Goal: Download file/media

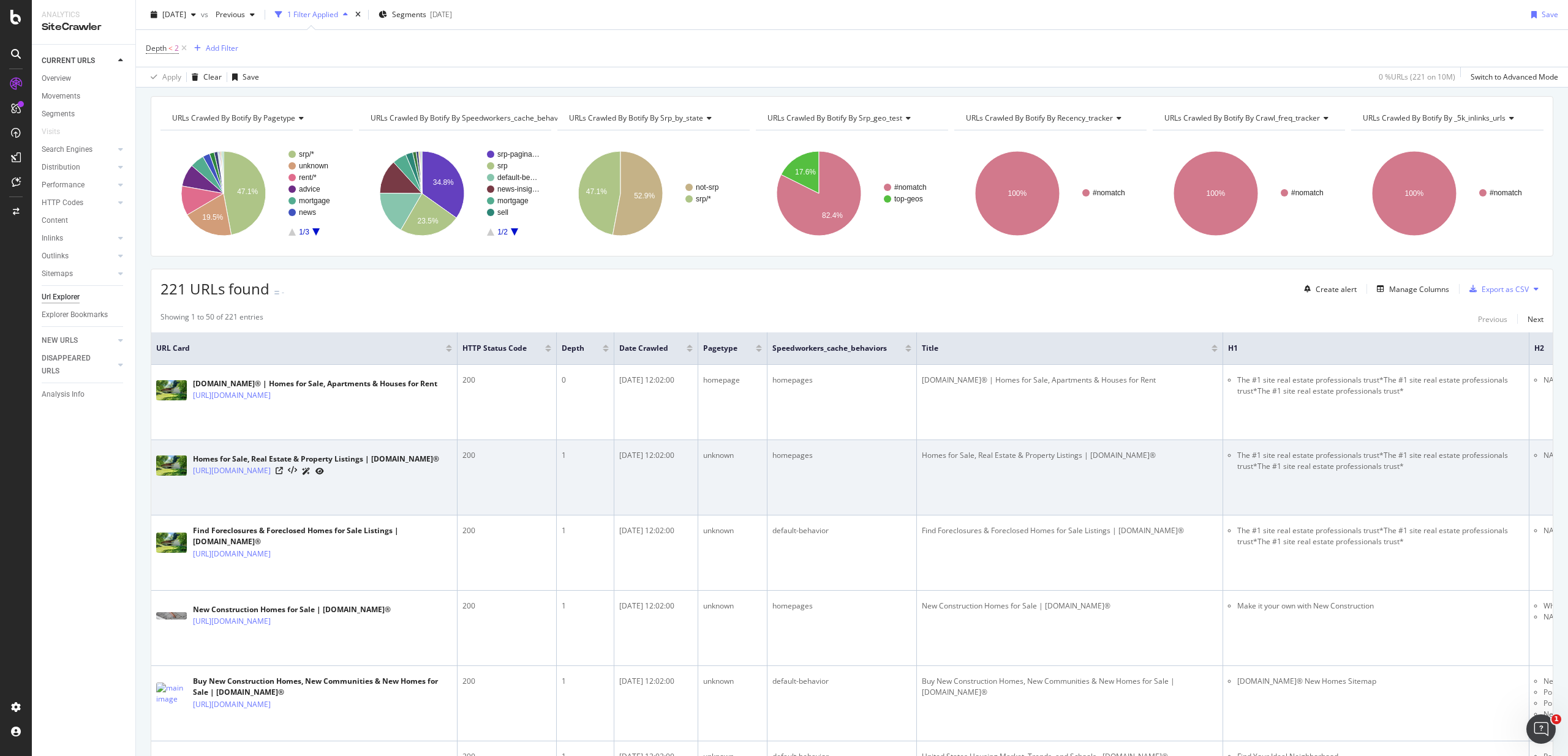
scroll to position [70, 0]
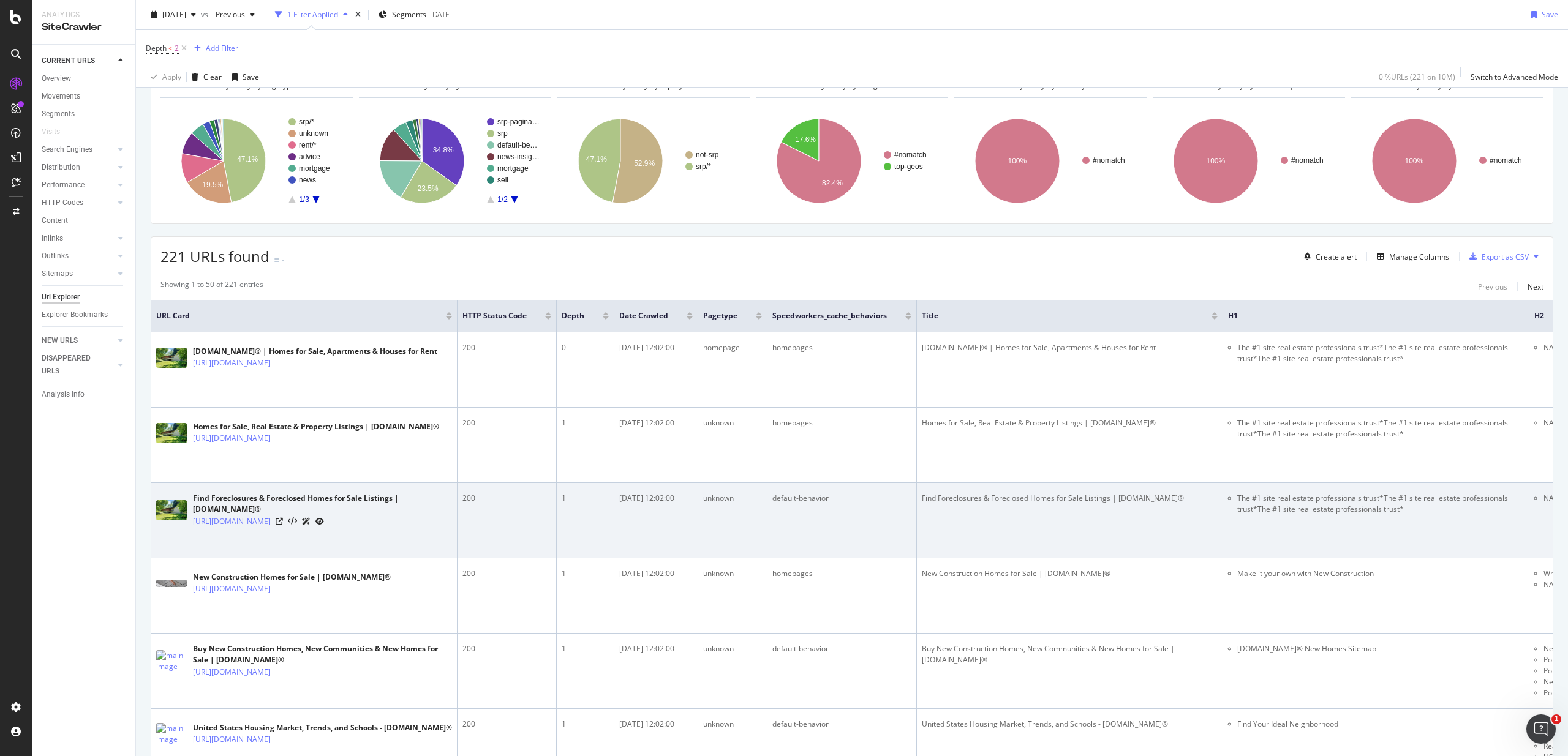
click at [1165, 537] on td "Find Foreclosures & Foreclosed Homes for Sale Listings | [DOMAIN_NAME]®" at bounding box center [1069, 521] width 306 height 75
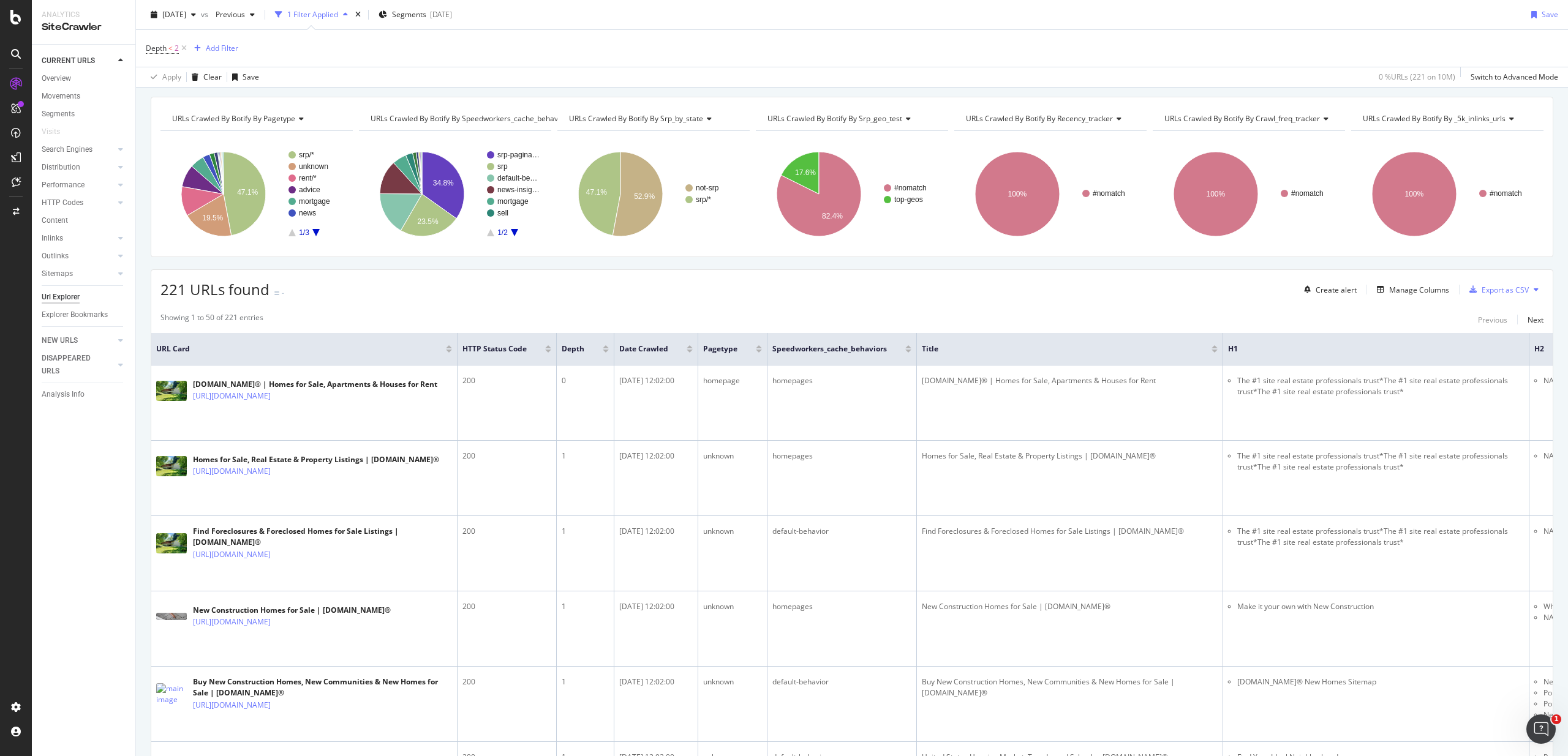
scroll to position [0, 0]
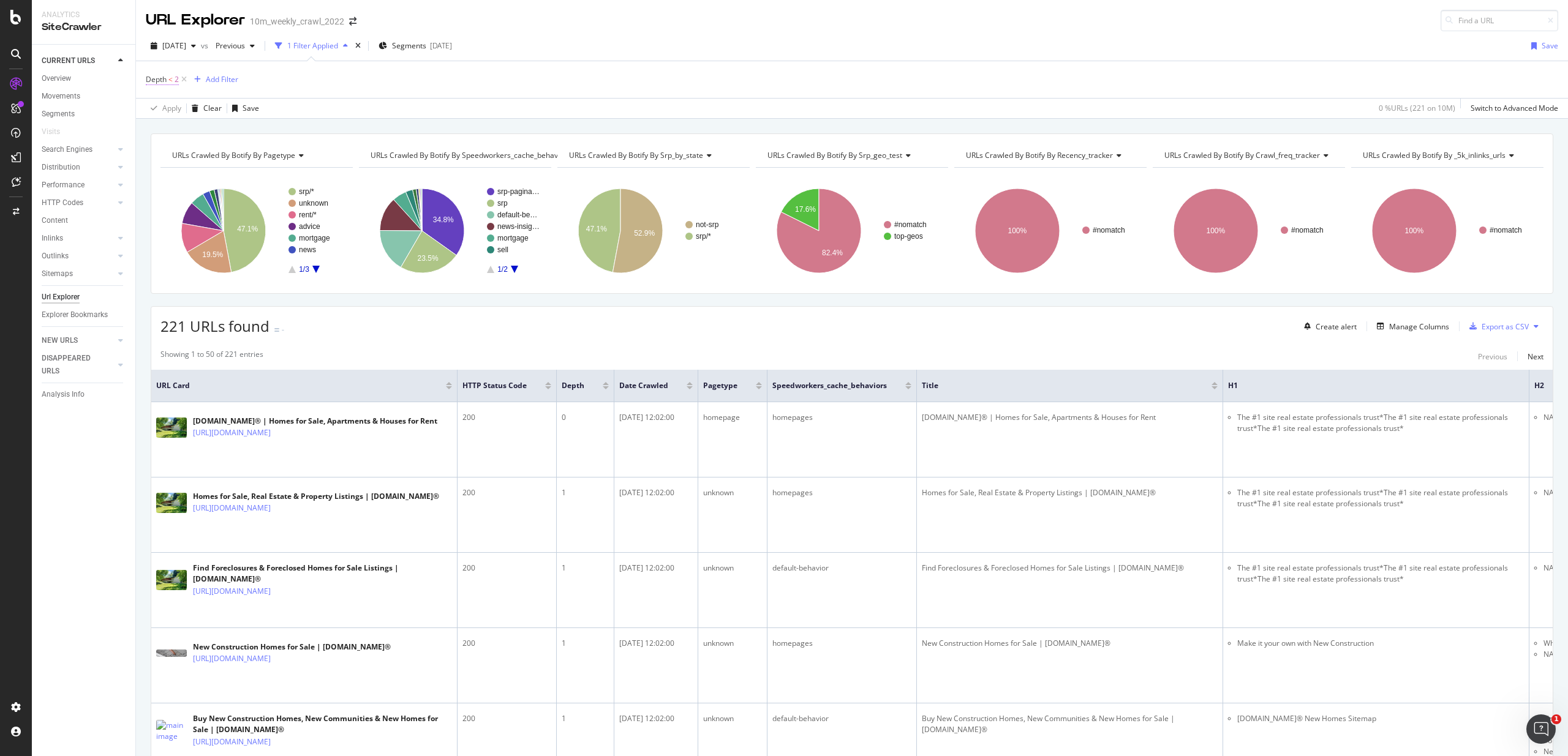
click at [169, 78] on span "<" at bounding box center [170, 79] width 4 height 10
click at [396, 108] on div "Apply Clear Save 0 % URLs ( 221 on 10M ) Switch to Advanced Mode" at bounding box center [852, 108] width 1432 height 20
click at [1495, 327] on div "Export as CSV" at bounding box center [1505, 326] width 47 height 10
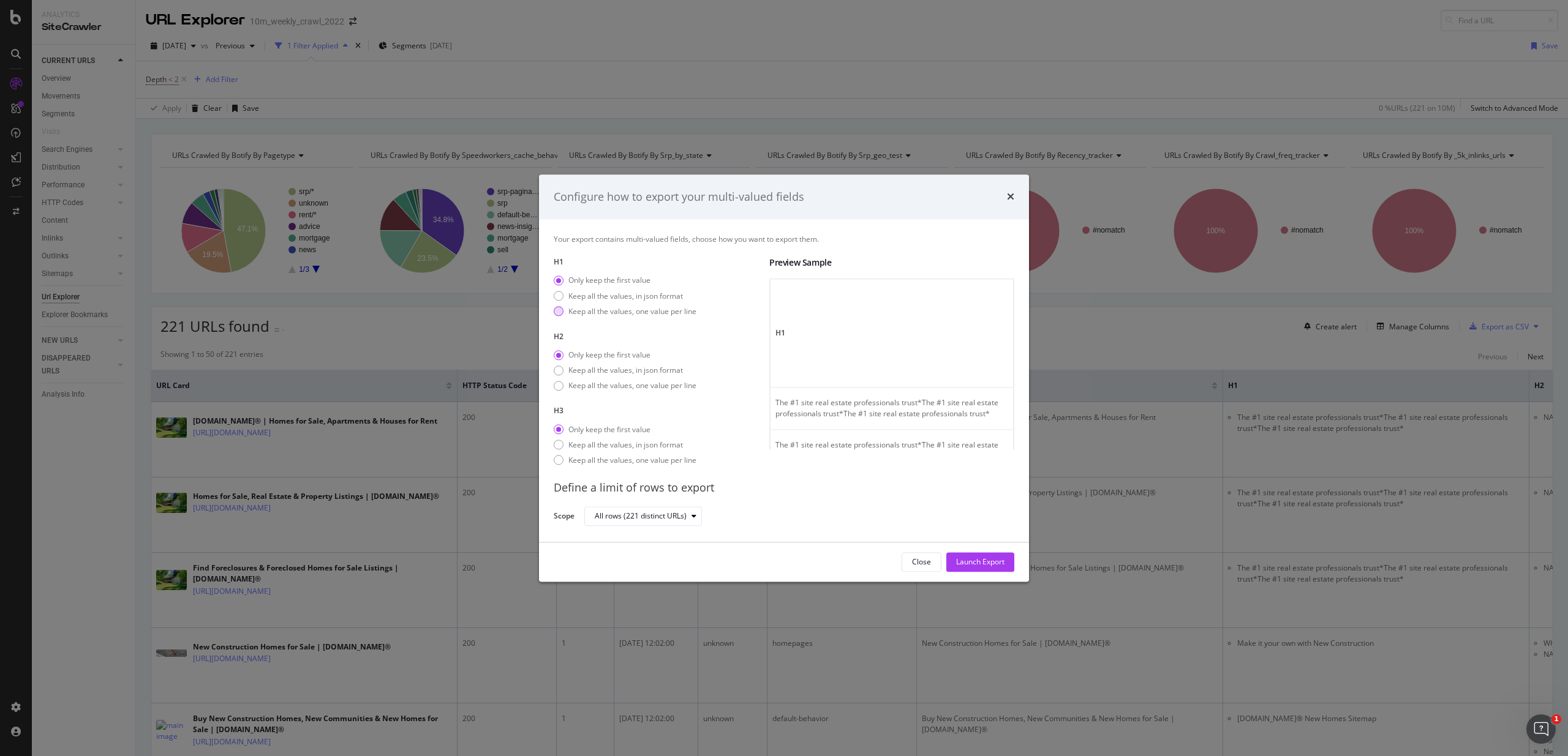
click at [564, 307] on div "Keep all the values, one value per line" at bounding box center [625, 311] width 142 height 10
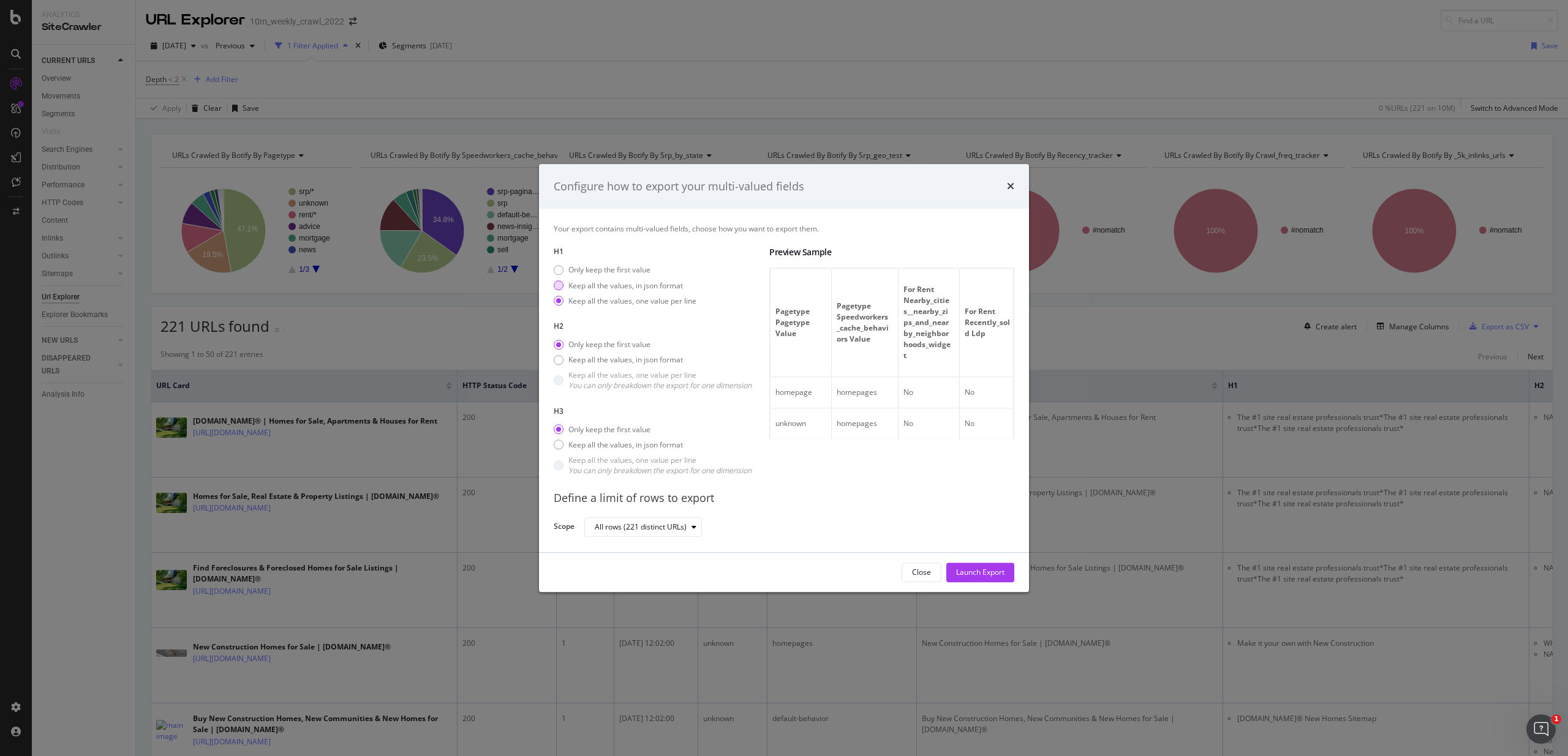
click at [590, 288] on div "Keep all the values, in json format" at bounding box center [626, 285] width 115 height 10
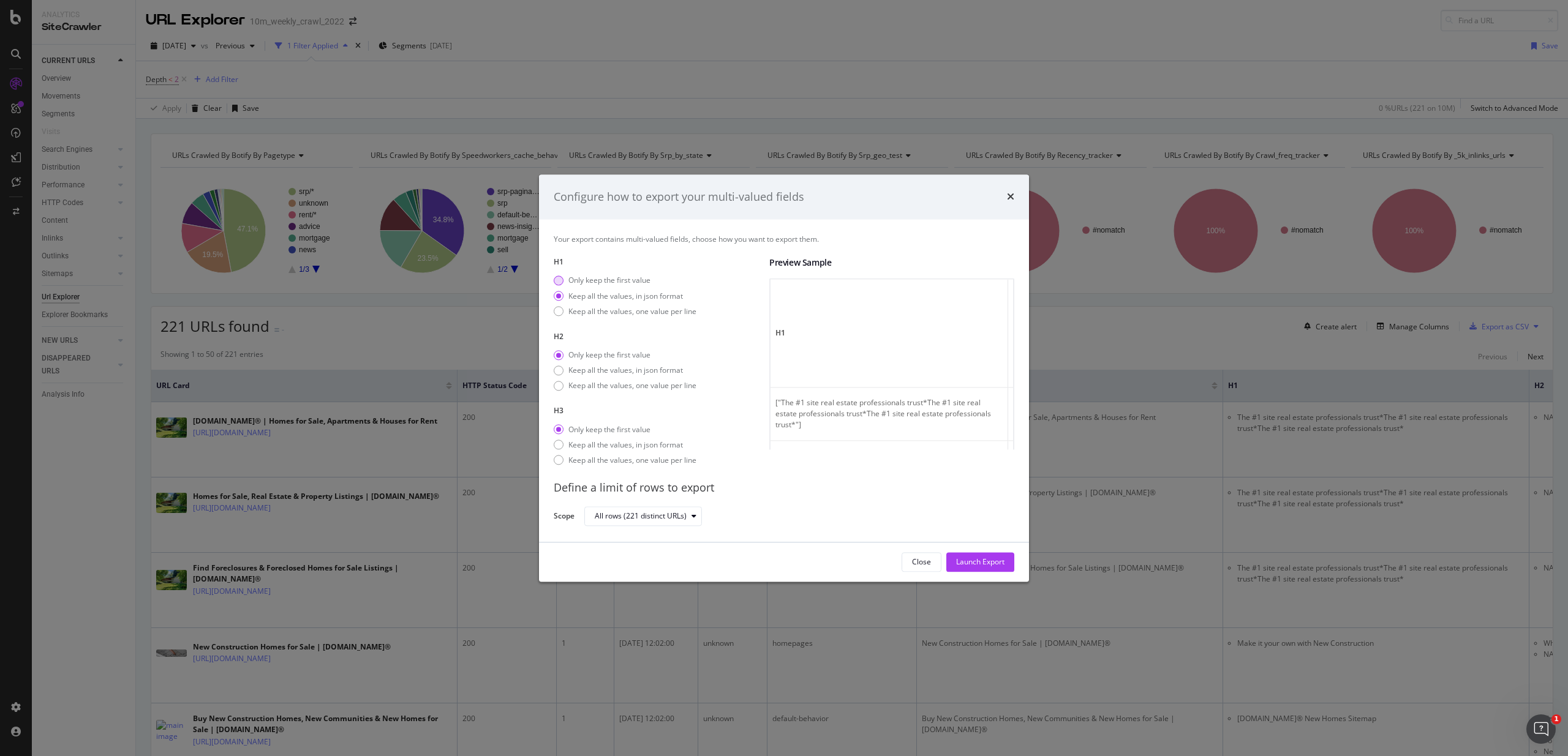
click at [580, 279] on div "Only keep the first value" at bounding box center [609, 280] width 82 height 10
click at [588, 385] on div "Keep all the values, one value per line" at bounding box center [632, 386] width 128 height 10
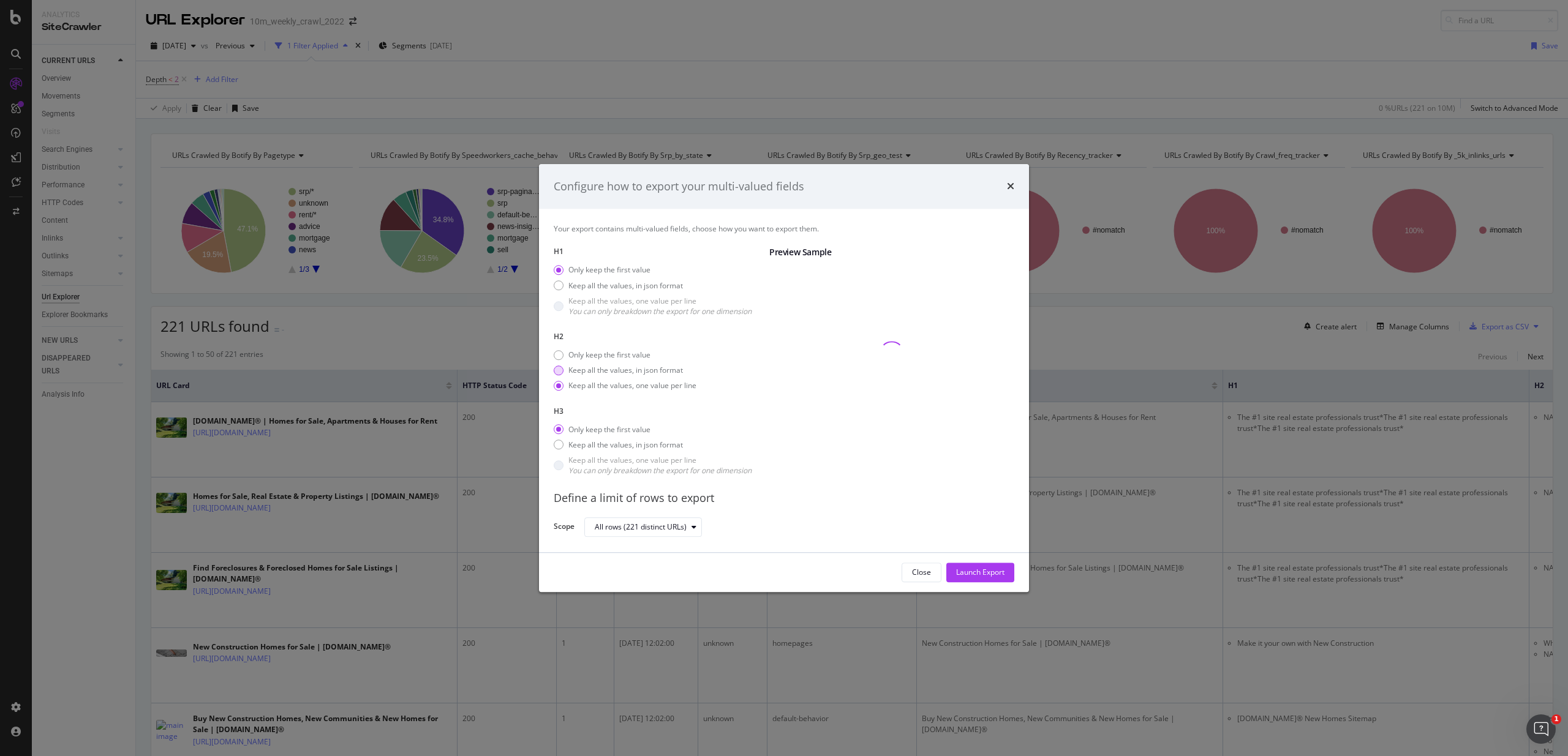
click at [588, 368] on div "Keep all the values, in json format" at bounding box center [626, 371] width 115 height 10
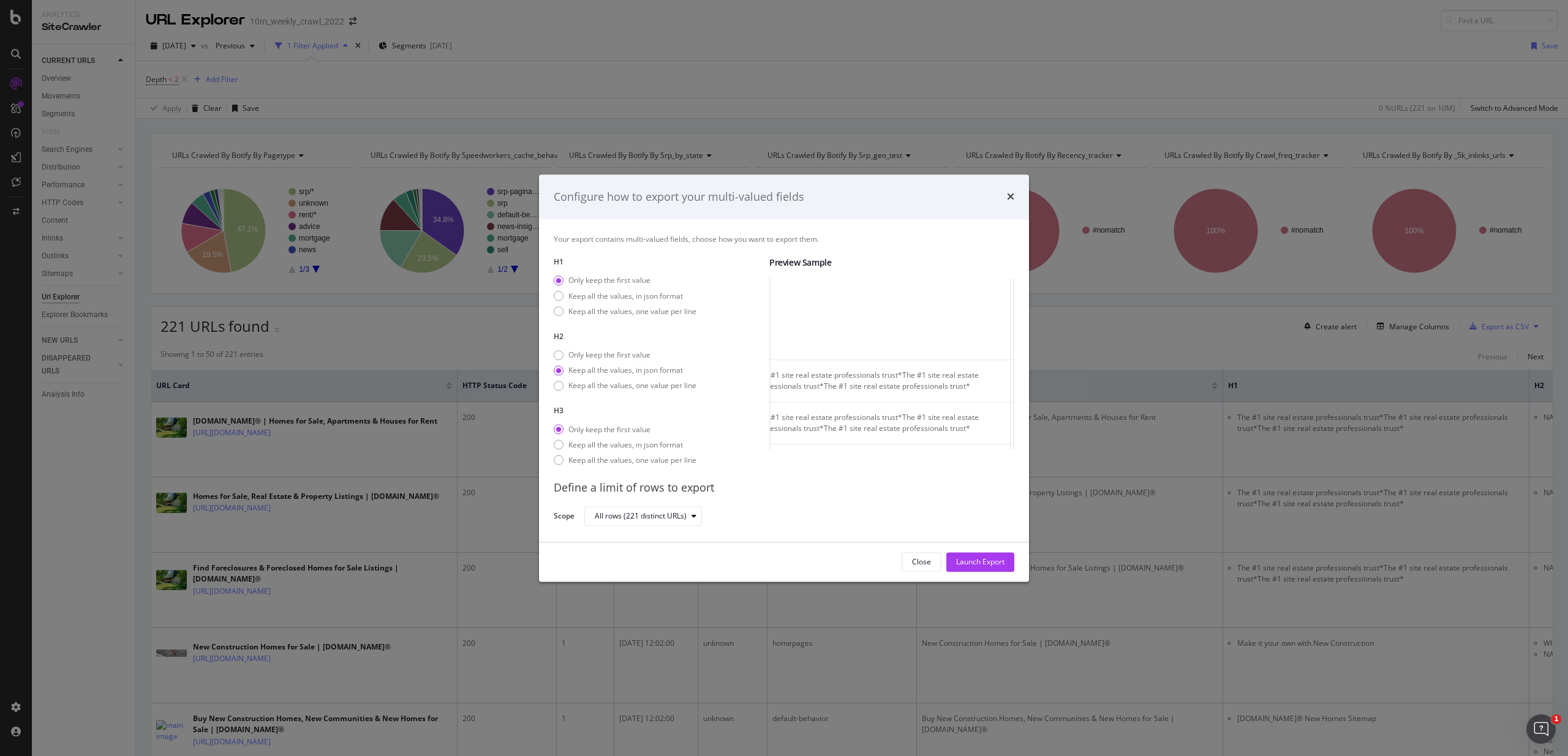
scroll to position [0, 21]
click at [624, 359] on div "Only keep the first value" at bounding box center [609, 355] width 82 height 10
click at [614, 374] on div "Keep all the values, in json format" at bounding box center [626, 371] width 115 height 10
click at [598, 358] on div "Only keep the first value" at bounding box center [609, 355] width 82 height 10
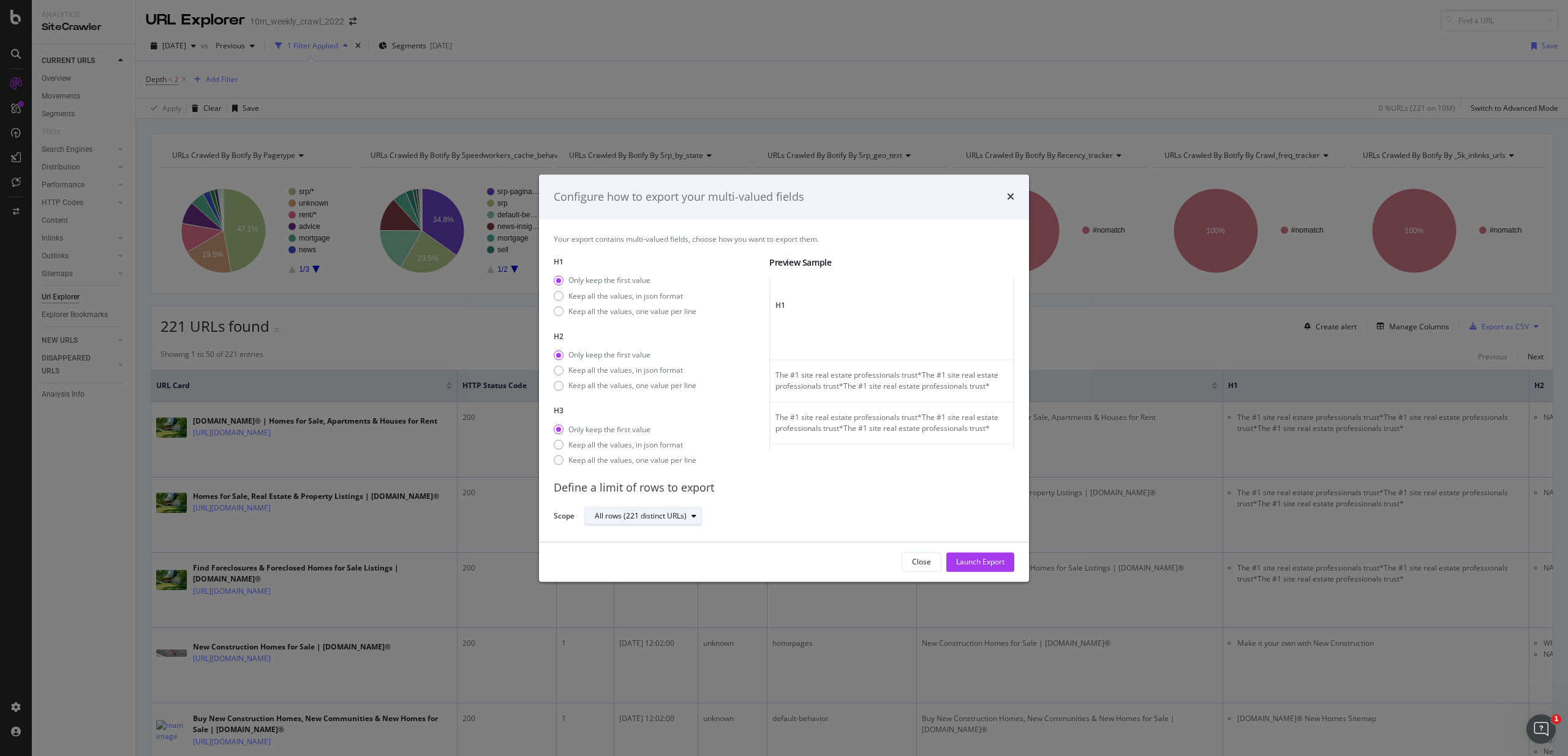
click at [670, 519] on div "All rows (221 distinct URLs)" at bounding box center [640, 517] width 92 height 8
click at [671, 519] on div "All rows (221 distinct URLs)" at bounding box center [640, 517] width 92 height 8
click at [676, 514] on div "All rows (221 distinct URLs)" at bounding box center [640, 517] width 92 height 8
click at [676, 514] on div "All rows (221 distinct URLs)" at bounding box center [640, 517] width 92 height 8
click at [966, 555] on div "Launch Export" at bounding box center [980, 562] width 48 height 19
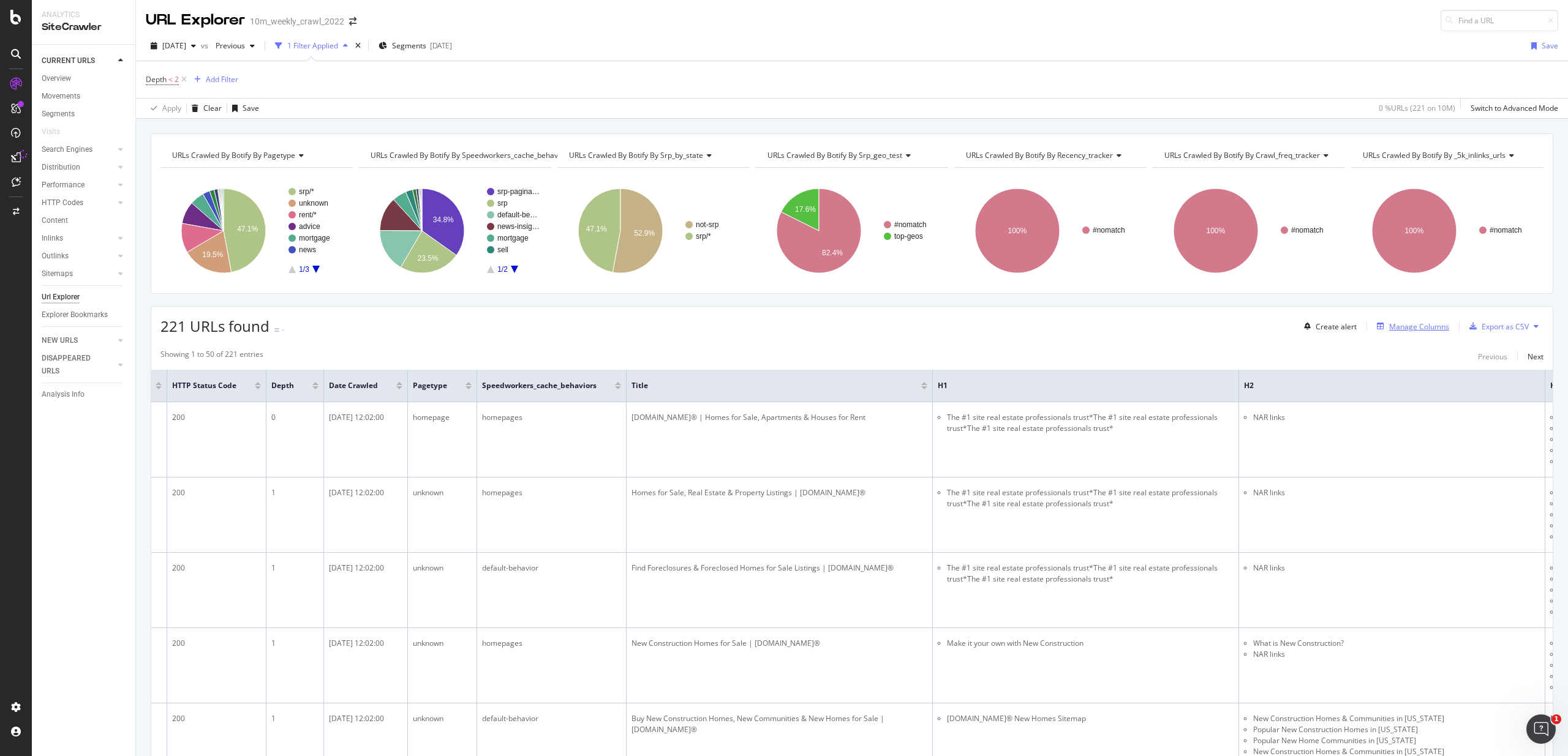
click at [1420, 322] on div "Manage Columns" at bounding box center [1419, 326] width 60 height 10
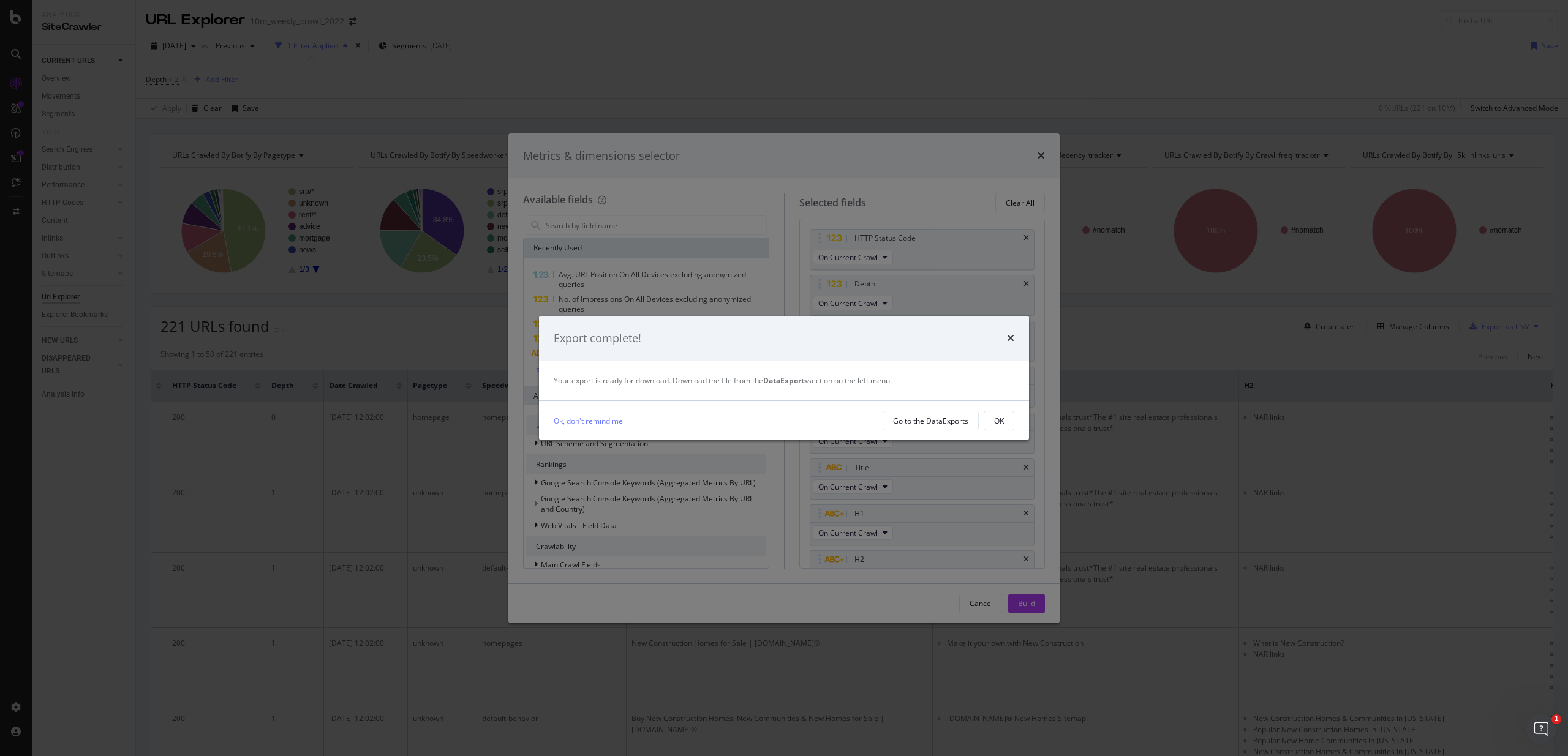
click at [792, 380] on strong "DataExports" at bounding box center [785, 380] width 45 height 10
click at [696, 379] on div "Your export is ready for download. Download the file from the DataExports secti…" at bounding box center [784, 380] width 461 height 10
click at [585, 383] on div "Your export is ready for download. Download the file from the DataExports secti…" at bounding box center [784, 380] width 461 height 10
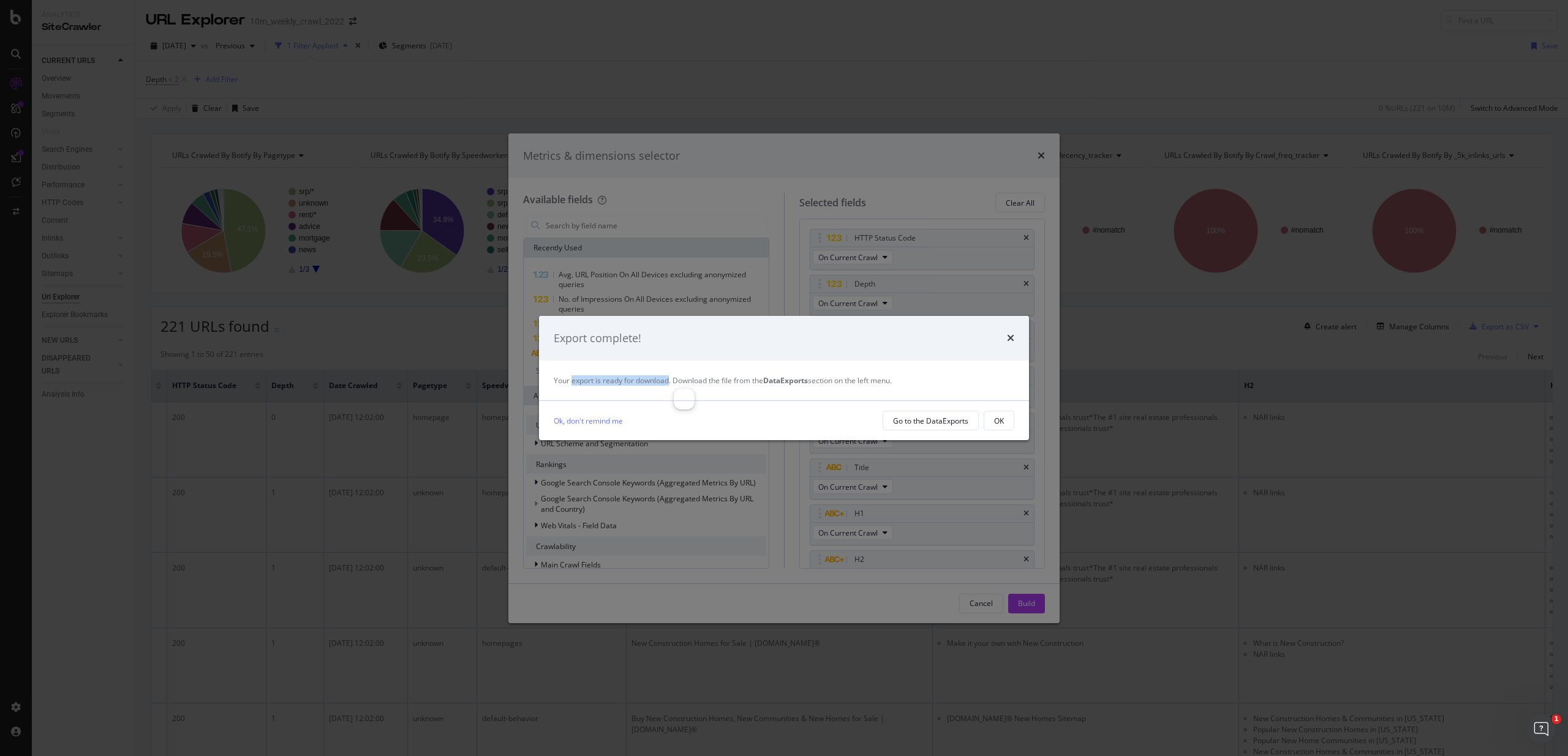
drag, startPoint x: 585, startPoint y: 383, endPoint x: 651, endPoint y: 386, distance: 66.1
click at [651, 386] on div "Your export is ready for download. Download the file from the DataExports secti…" at bounding box center [784, 380] width 461 height 10
click at [688, 380] on div "Your export is ready for download. Download the file from the DataExports secti…" at bounding box center [784, 380] width 461 height 10
drag, startPoint x: 688, startPoint y: 380, endPoint x: 745, endPoint y: 383, distance: 57.1
click at [745, 383] on div "Your export is ready for download. Download the file from the DataExports secti…" at bounding box center [784, 380] width 461 height 10
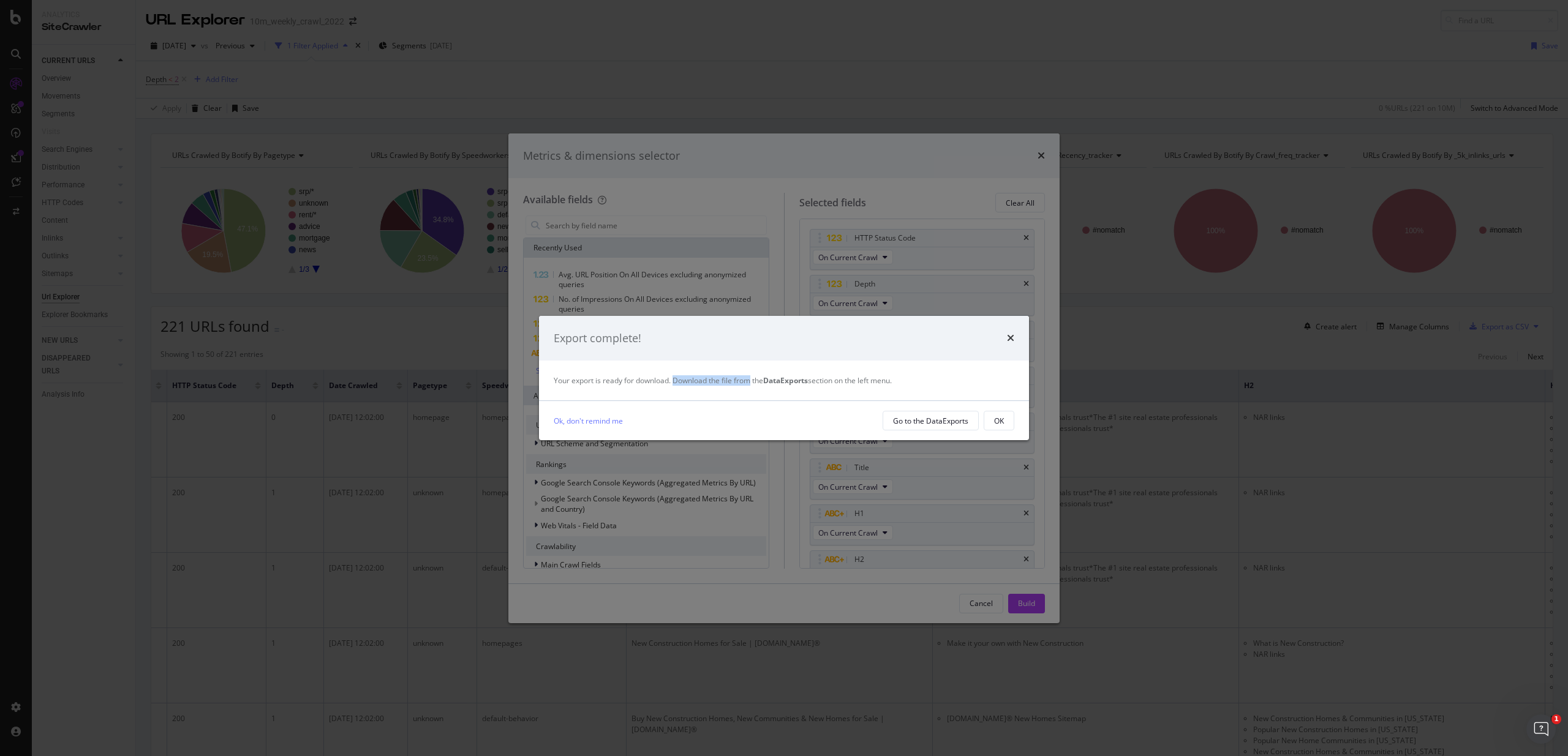
click at [745, 383] on div "Your export is ready for download. Download the file from the DataExports secti…" at bounding box center [784, 380] width 461 height 10
click at [931, 424] on div "Go to the DataExports" at bounding box center [930, 421] width 75 height 10
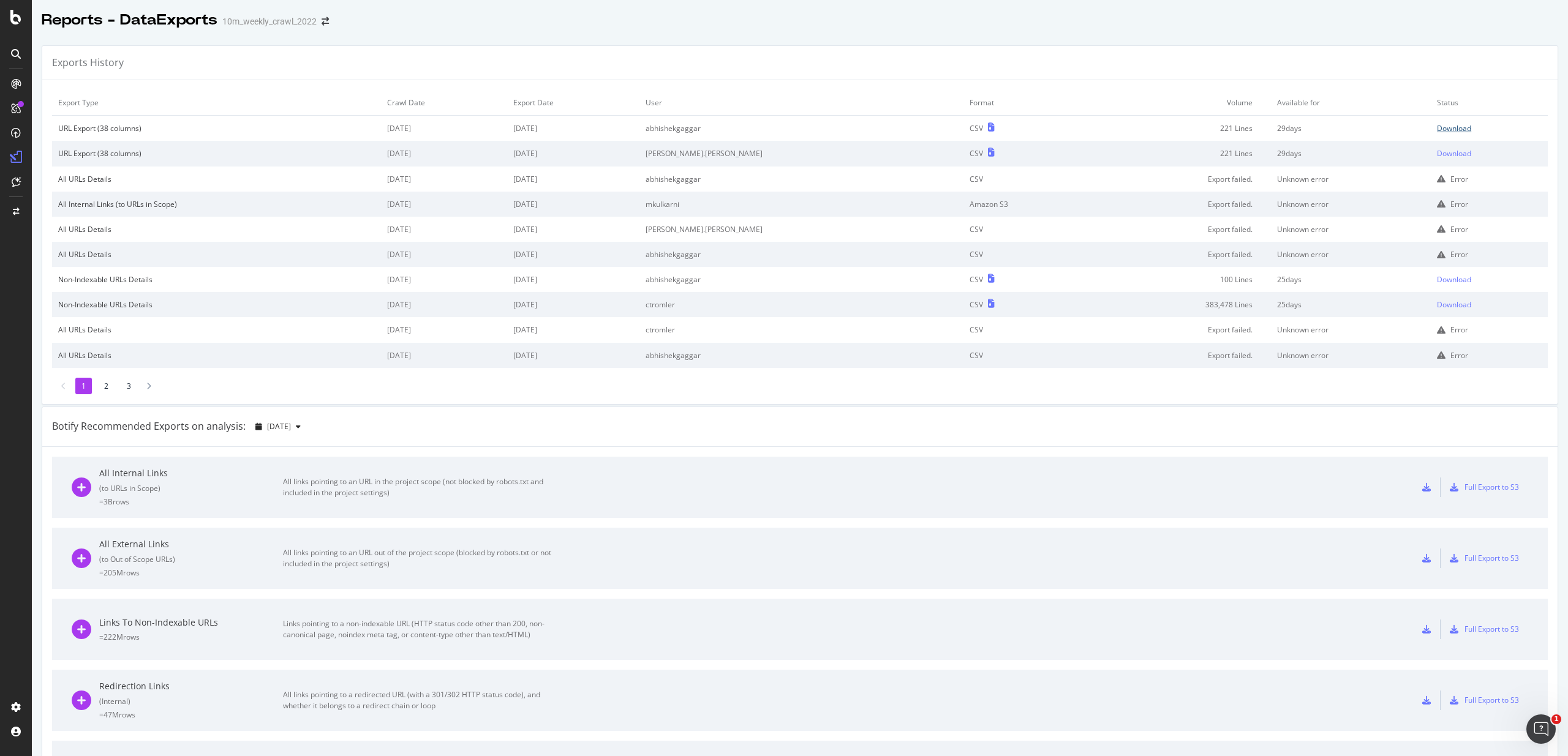
click at [1438, 129] on div "Download" at bounding box center [1454, 128] width 35 height 10
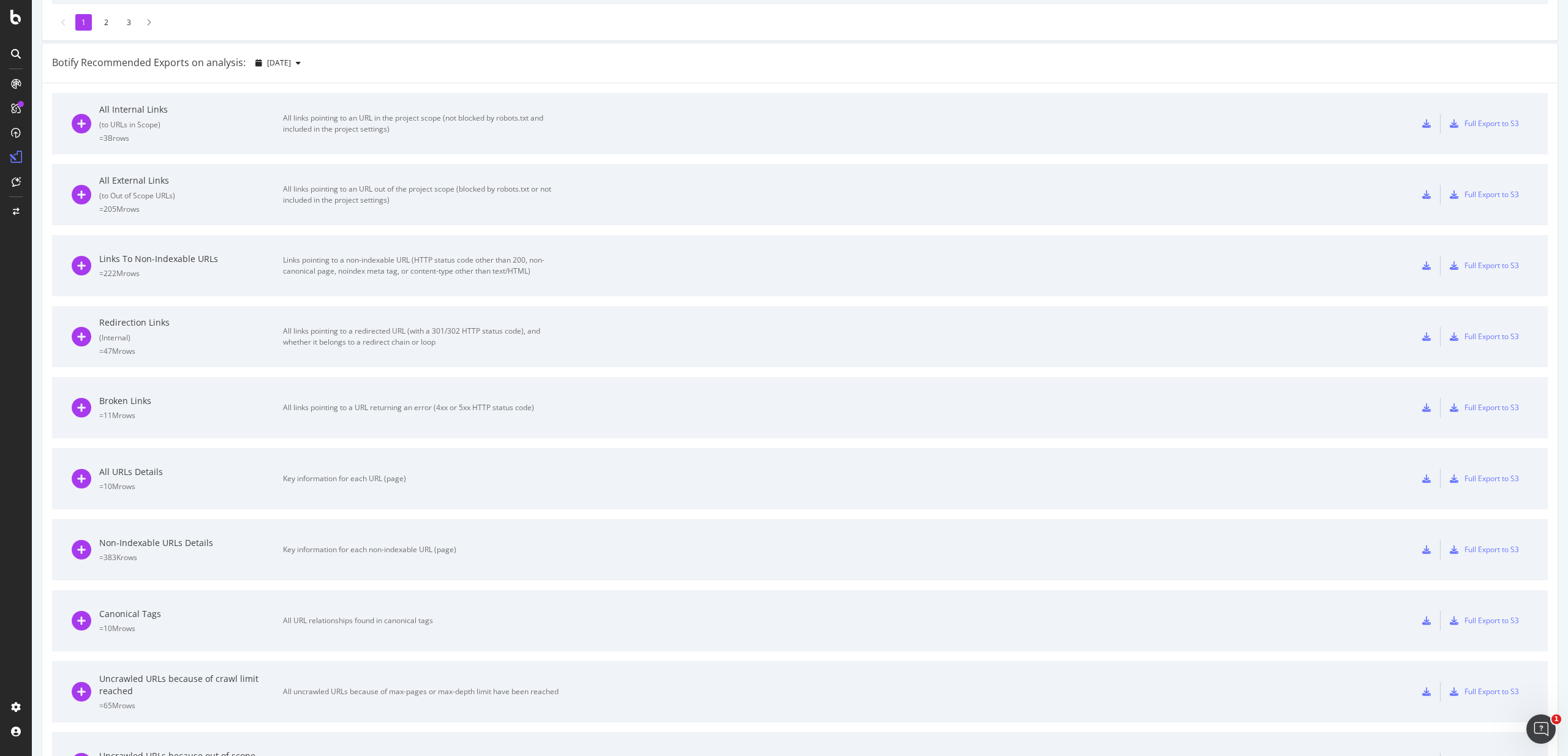
scroll to position [504, 0]
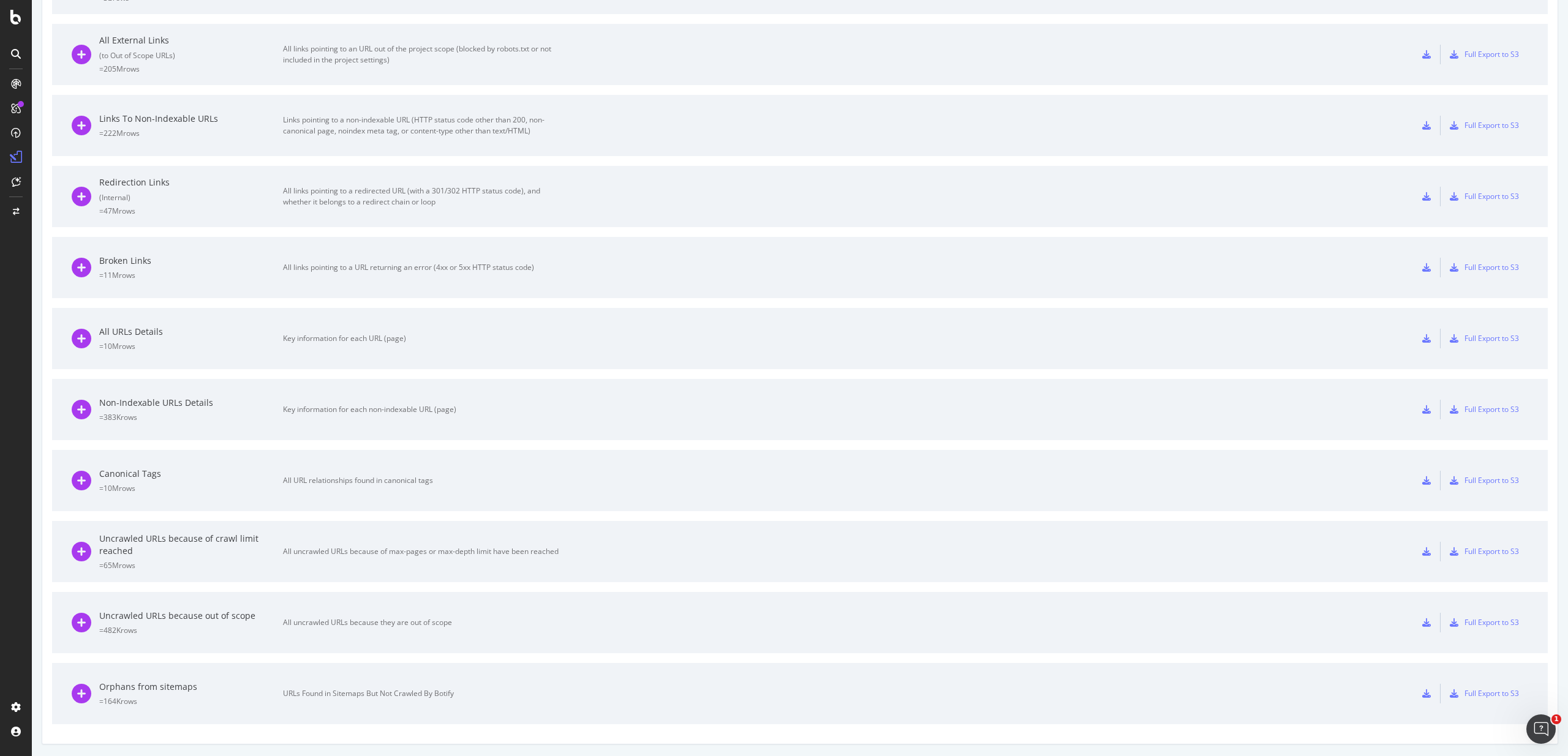
click at [205, 332] on div "All URLs Details" at bounding box center [191, 332] width 184 height 12
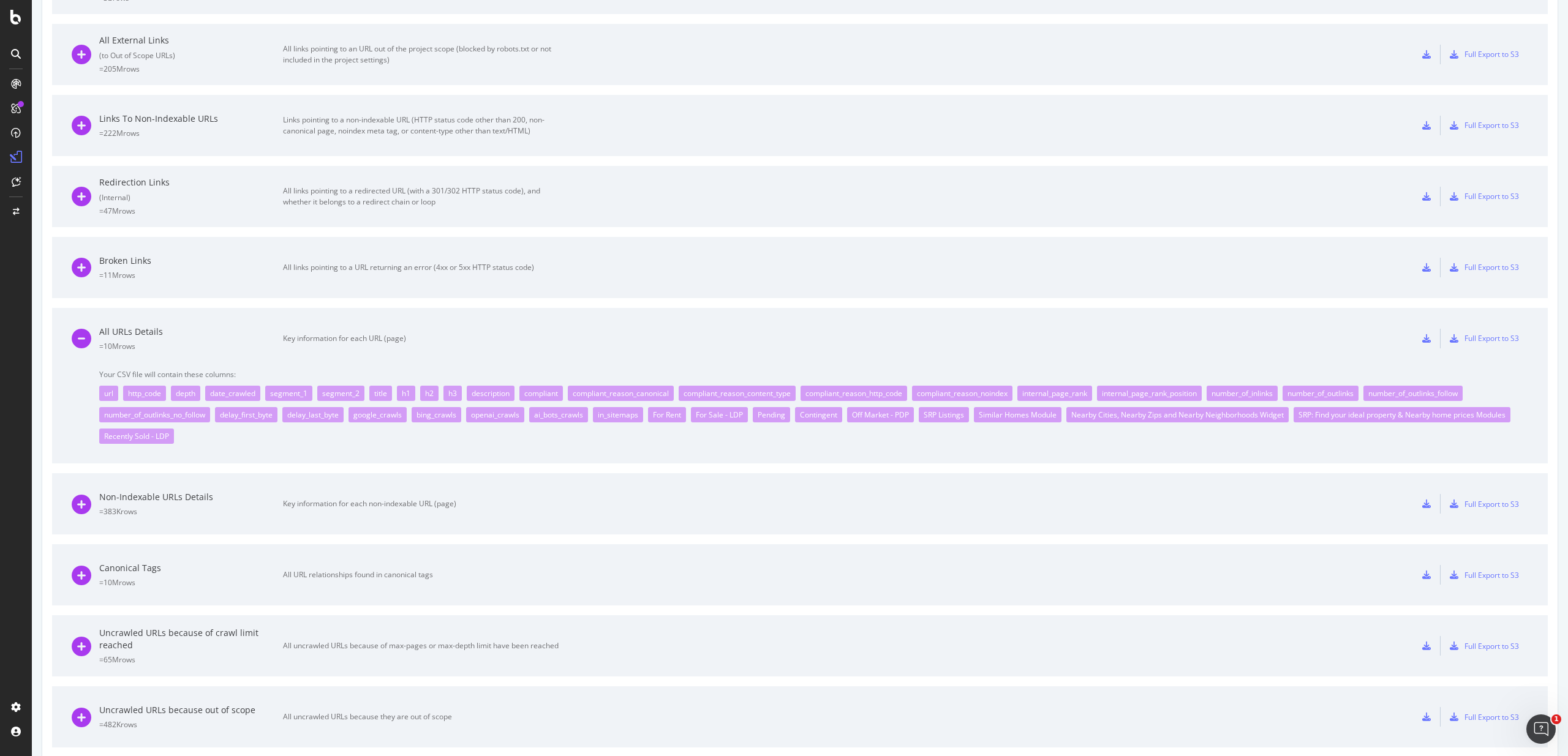
click at [185, 334] on div "All URLs Details" at bounding box center [191, 332] width 184 height 12
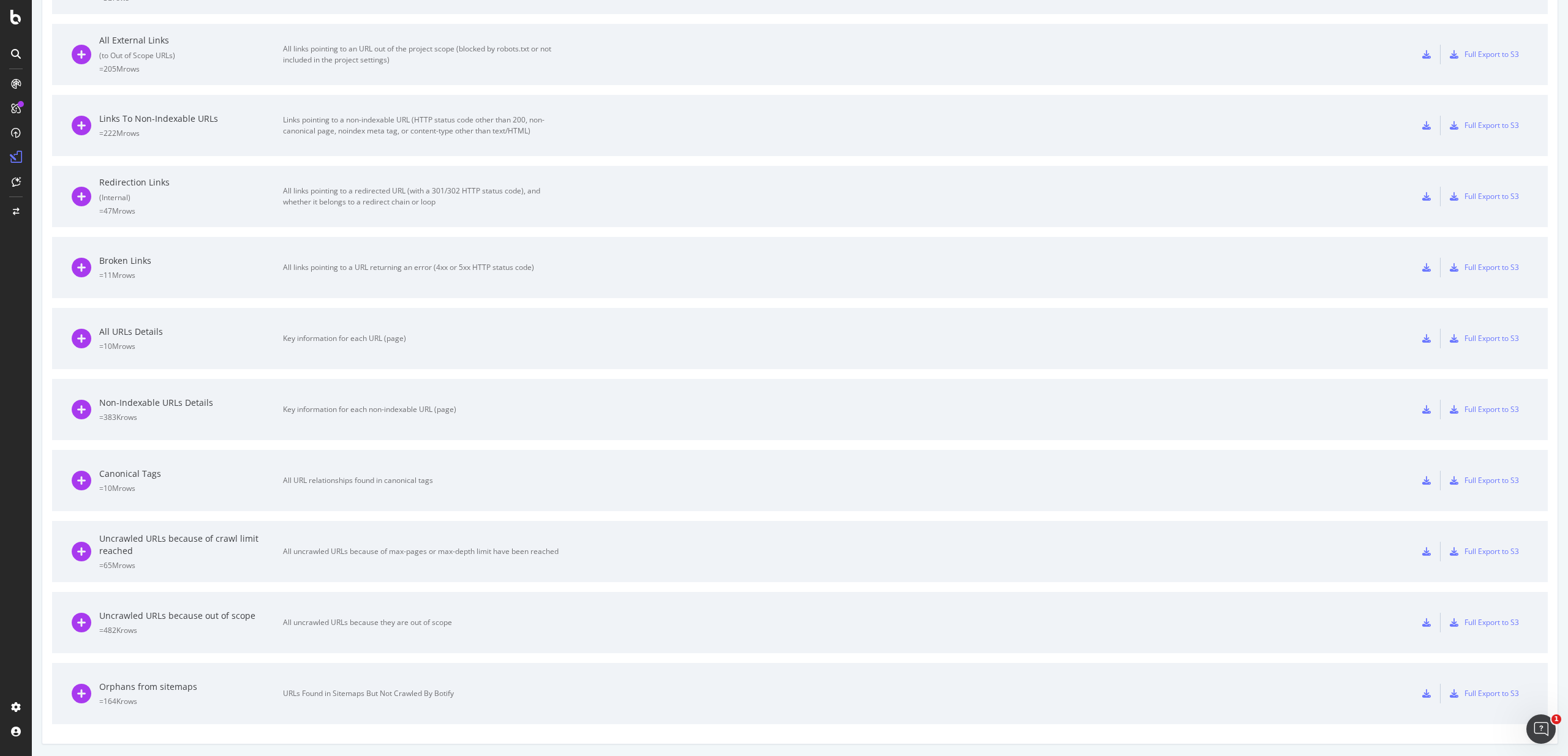
click at [122, 334] on div "All URLs Details" at bounding box center [191, 332] width 184 height 12
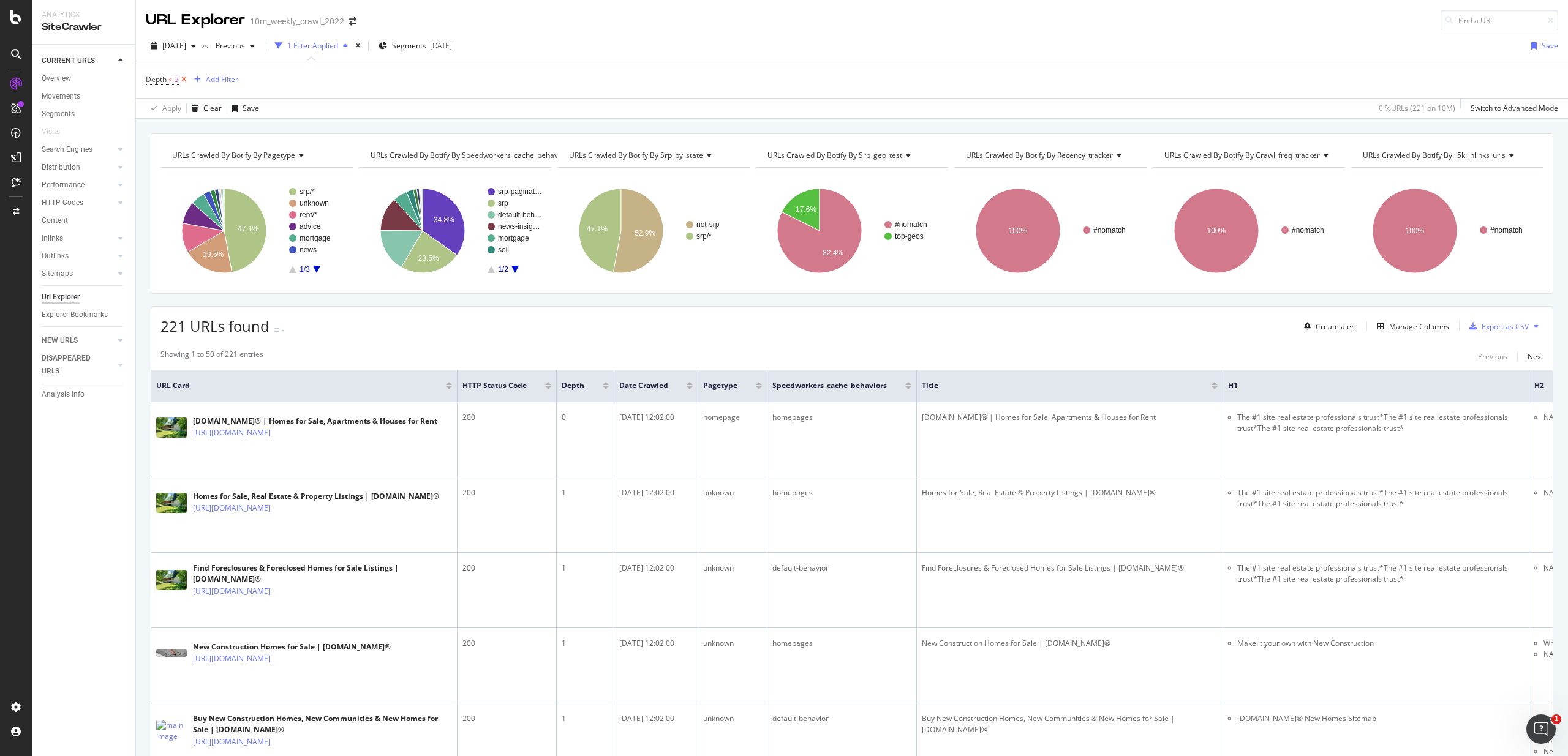
click at [183, 79] on icon at bounding box center [184, 80] width 10 height 12
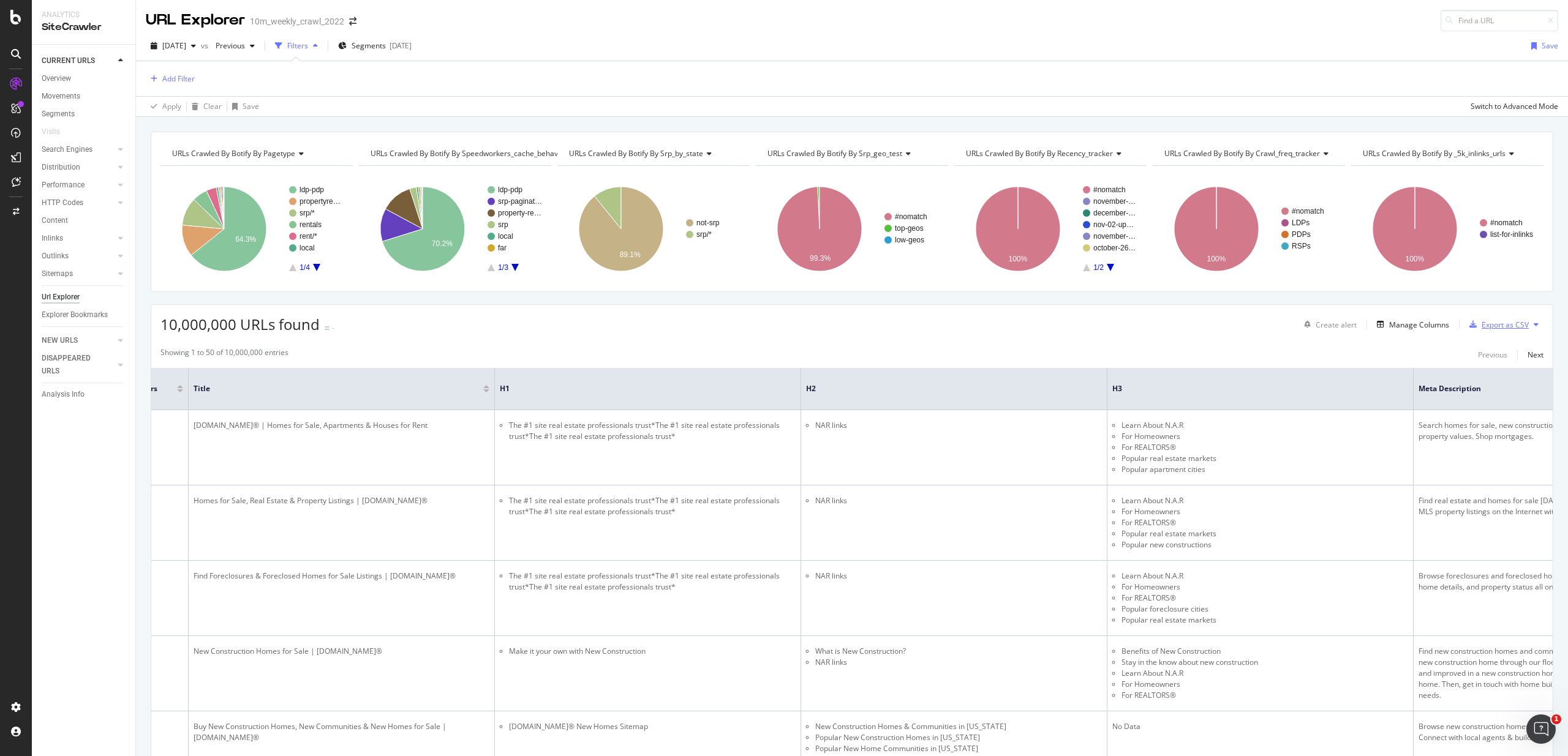
click at [1503, 322] on div "Export as CSV" at bounding box center [1505, 324] width 47 height 10
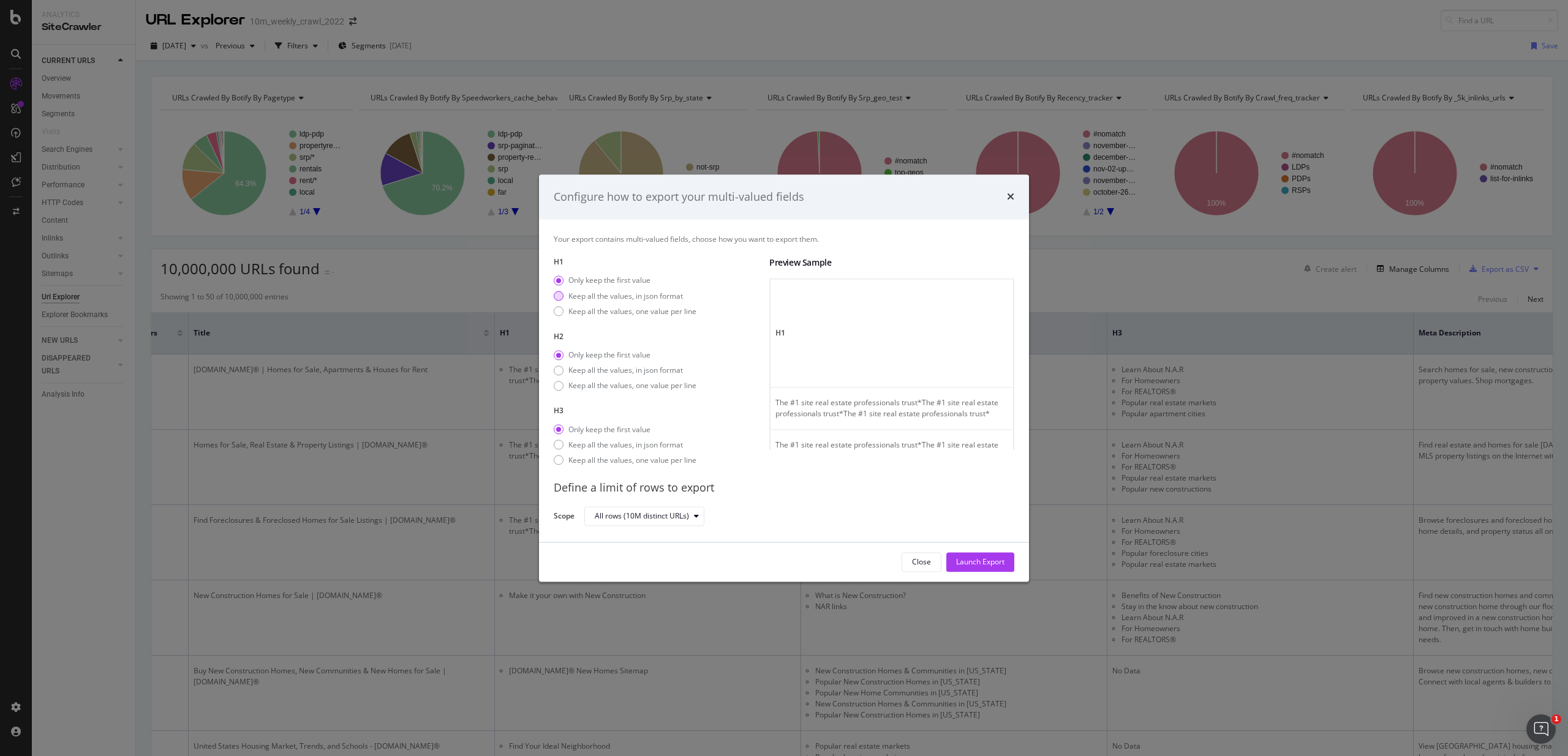
click at [629, 295] on div "Keep all the values, in json format" at bounding box center [626, 296] width 115 height 10
click at [609, 435] on div "Only keep the first value Keep all the values, in json format Keep all the valu…" at bounding box center [625, 448] width 142 height 46
click at [609, 443] on div "Keep all the values, in json format" at bounding box center [626, 445] width 115 height 10
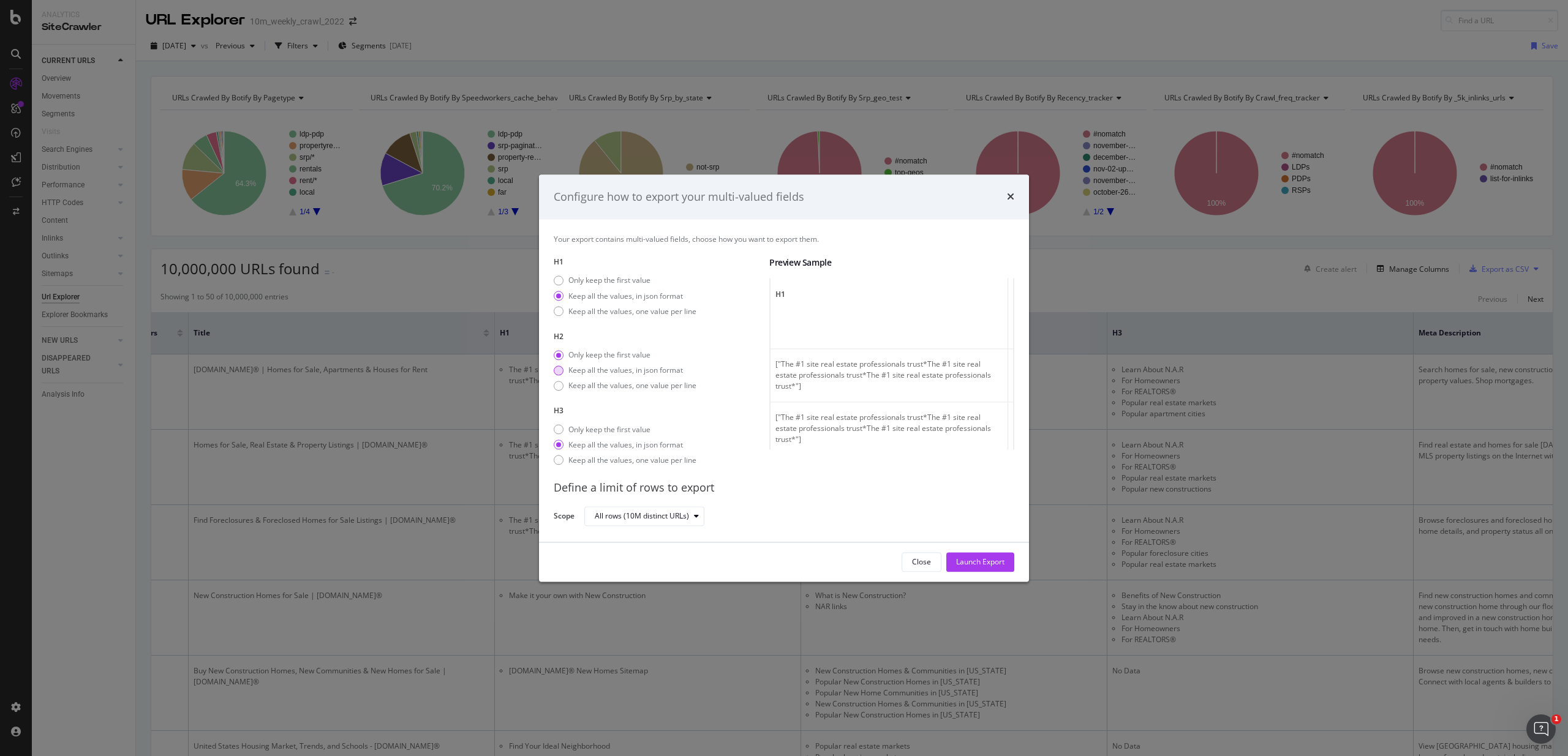
click at [596, 371] on div "Keep all the values, in json format" at bounding box center [626, 371] width 115 height 10
click at [878, 368] on th "H1" at bounding box center [889, 334] width 238 height 109
click at [681, 514] on div "All rows (10M distinct URLs)" at bounding box center [642, 517] width 94 height 8
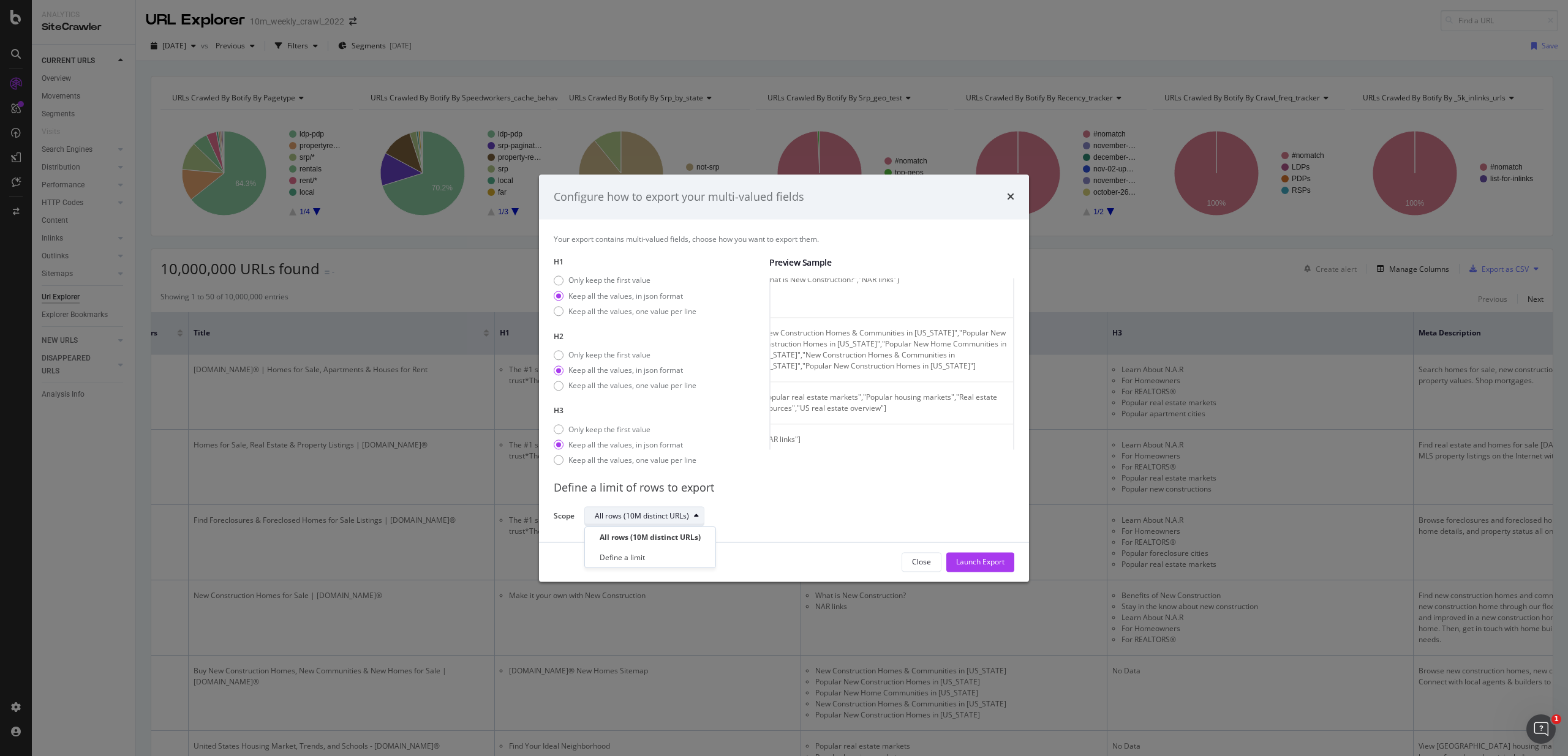
click at [681, 514] on div "All rows (10M distinct URLs)" at bounding box center [642, 517] width 94 height 8
click at [657, 517] on div "All rows (10M distinct URLs)" at bounding box center [642, 517] width 94 height 8
click at [644, 558] on div "Define a limit" at bounding box center [622, 557] width 46 height 10
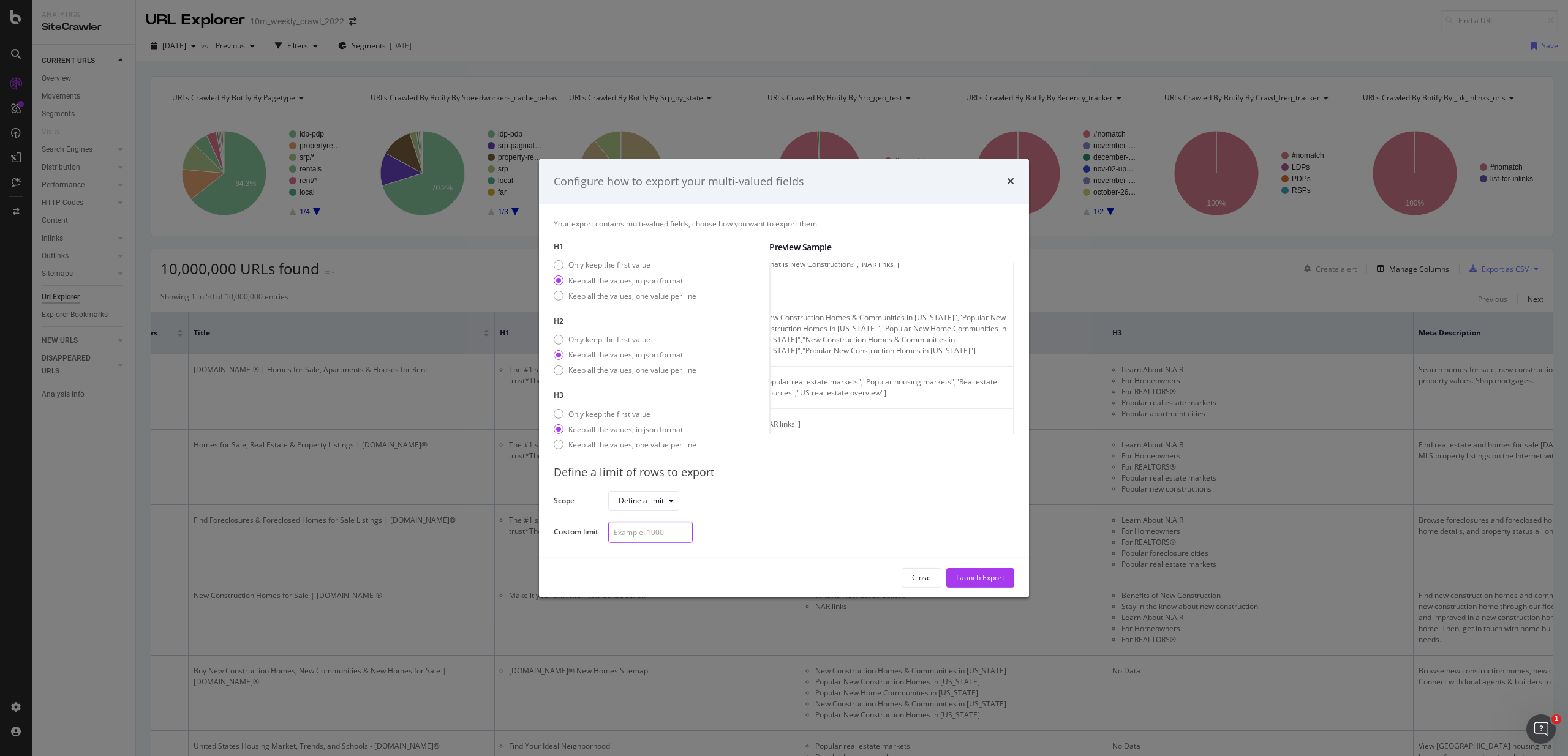
click at [655, 534] on input "modal" at bounding box center [650, 532] width 84 height 21
type input "10000"
click at [979, 582] on div "Launch Export" at bounding box center [980, 578] width 48 height 10
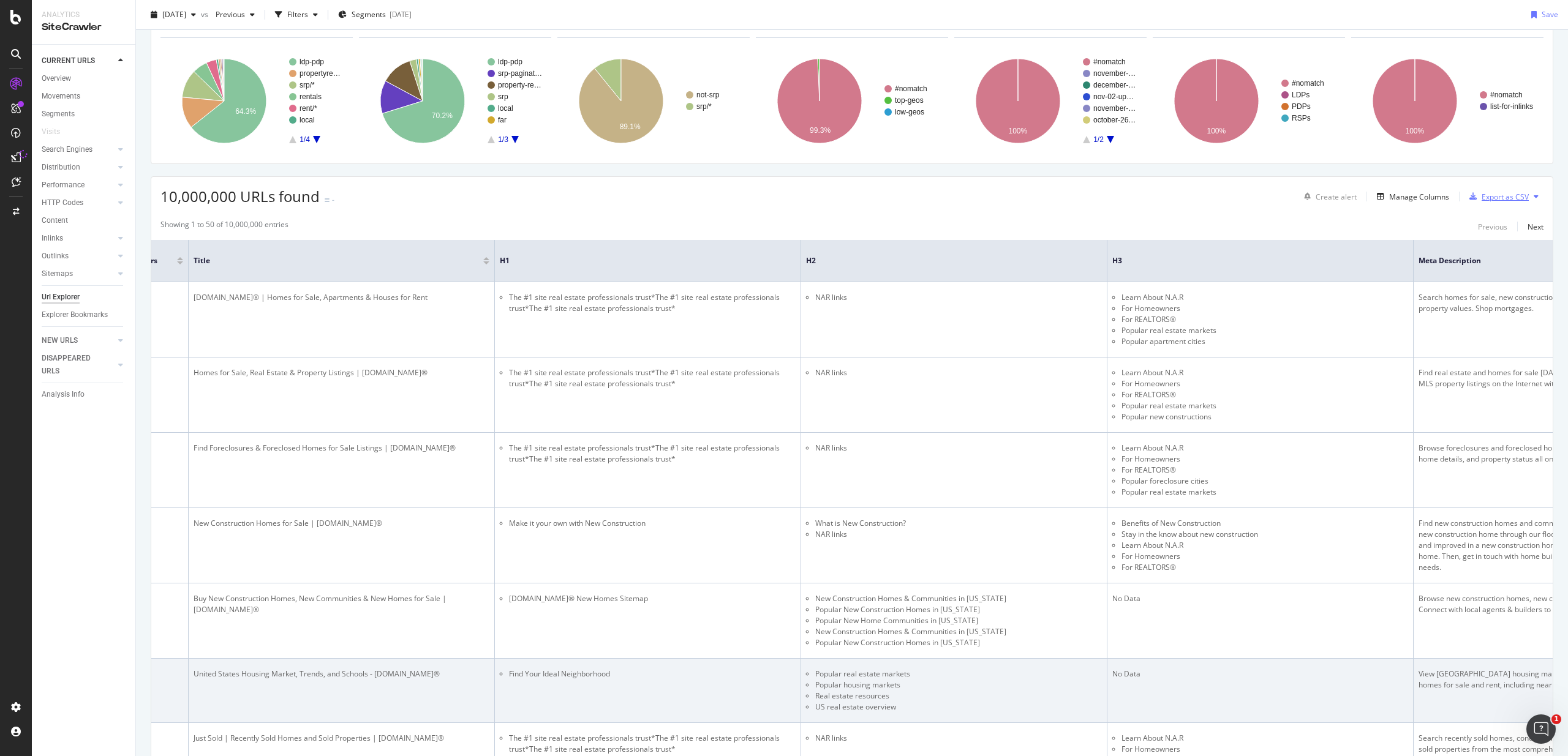
scroll to position [0, 0]
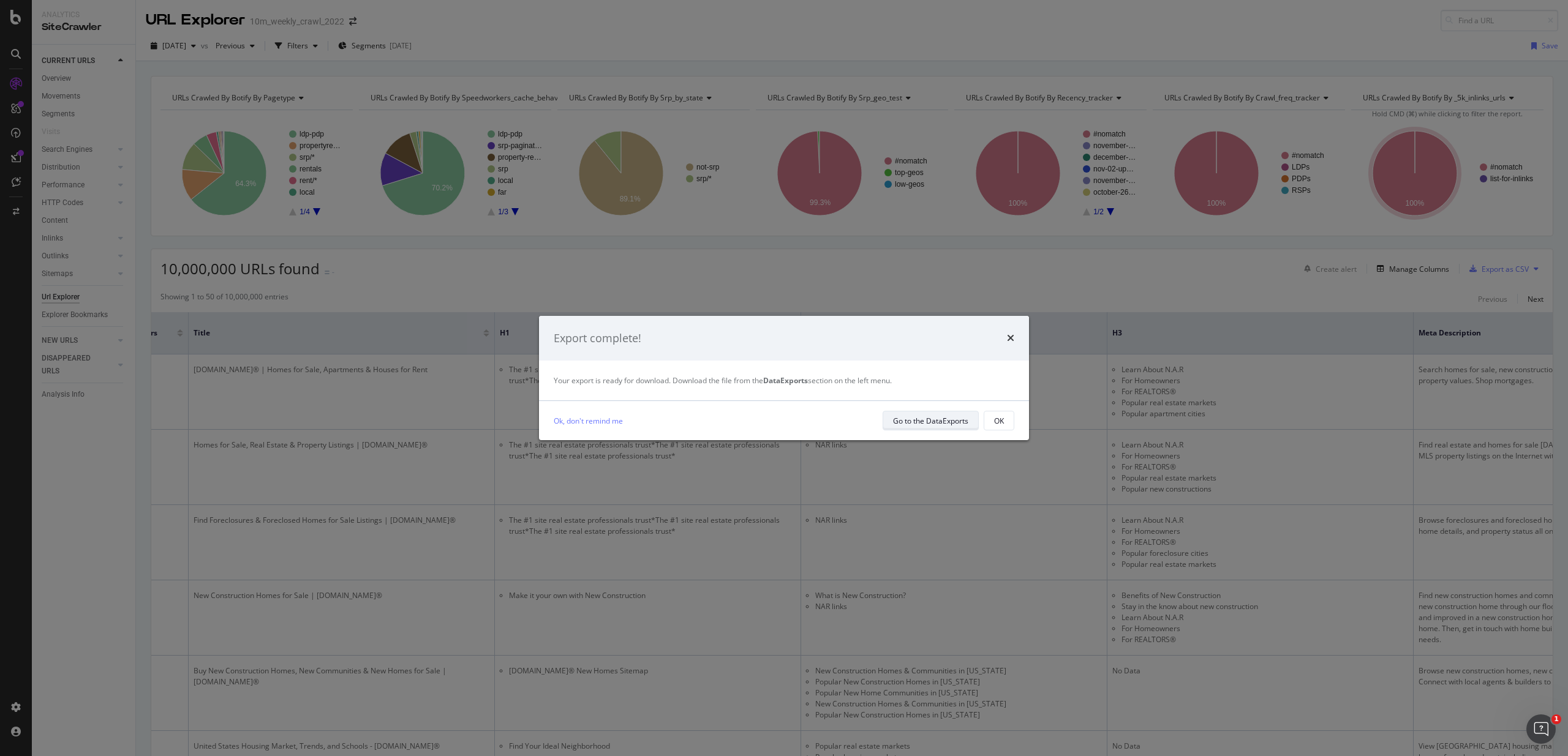
click at [912, 421] on div "Go to the DataExports" at bounding box center [930, 421] width 75 height 10
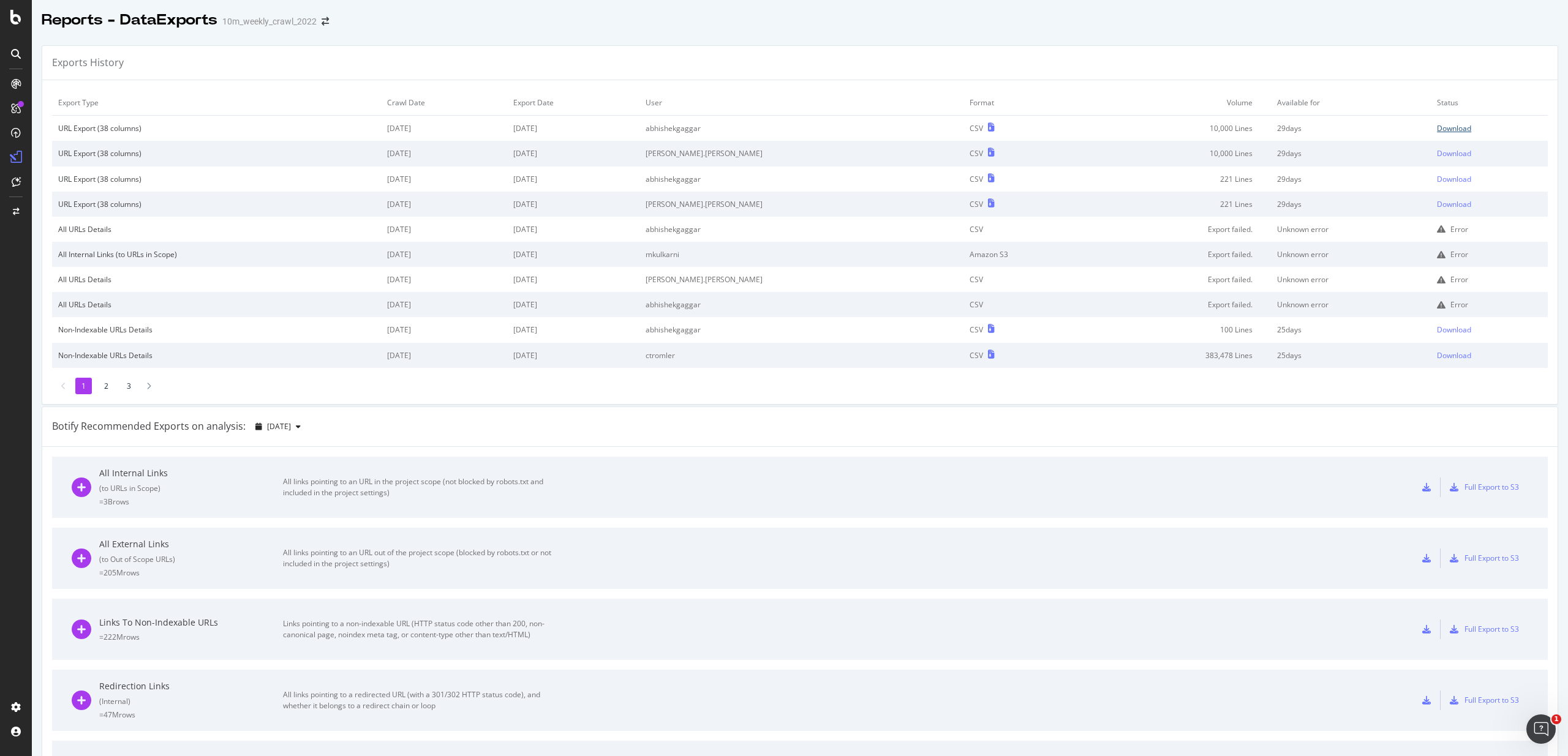
click at [1437, 129] on div "Download" at bounding box center [1454, 128] width 35 height 10
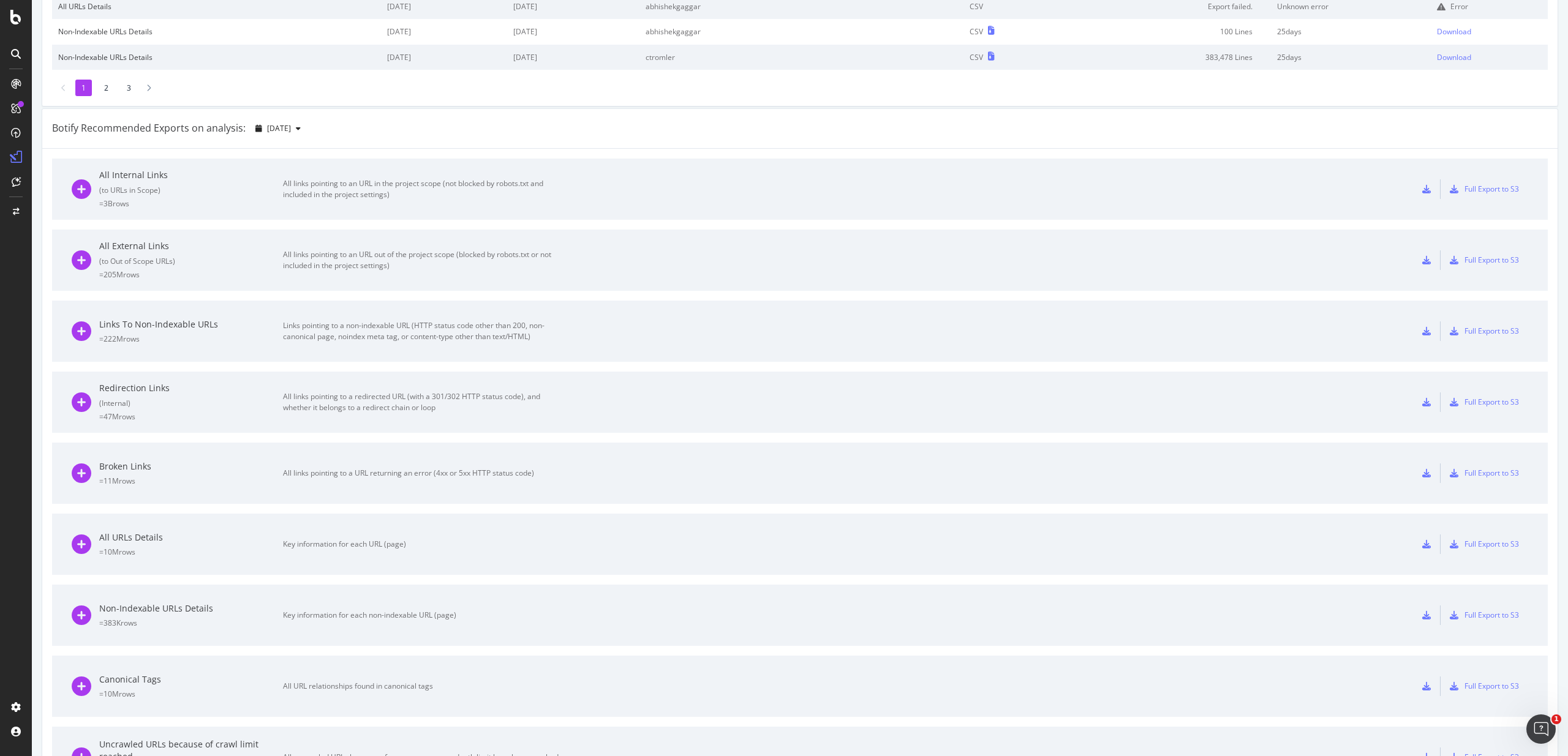
scroll to position [322, 0]
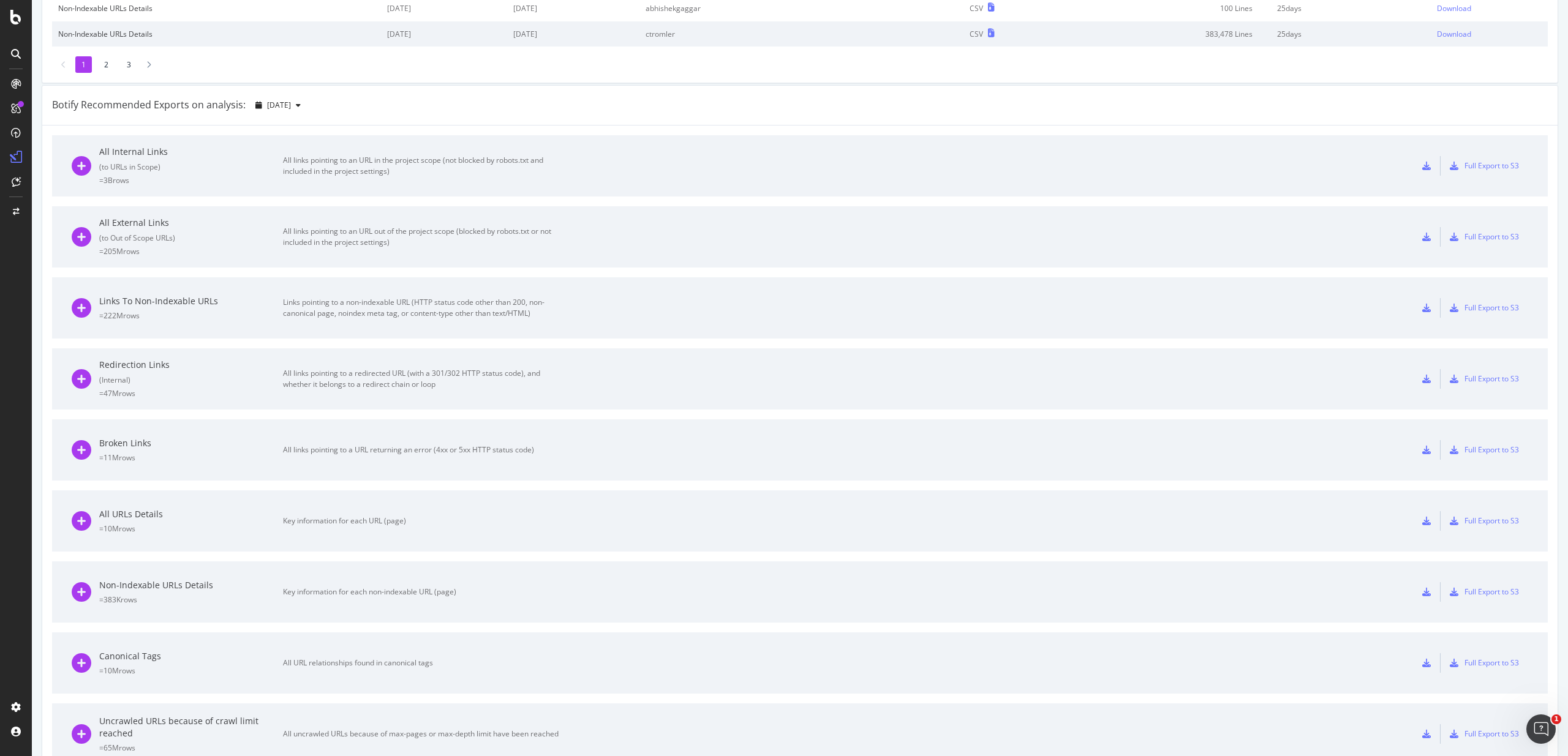
click at [314, 173] on div "All links pointing to an URL in the project scope (not blocked by robots.txt an…" at bounding box center [421, 166] width 275 height 22
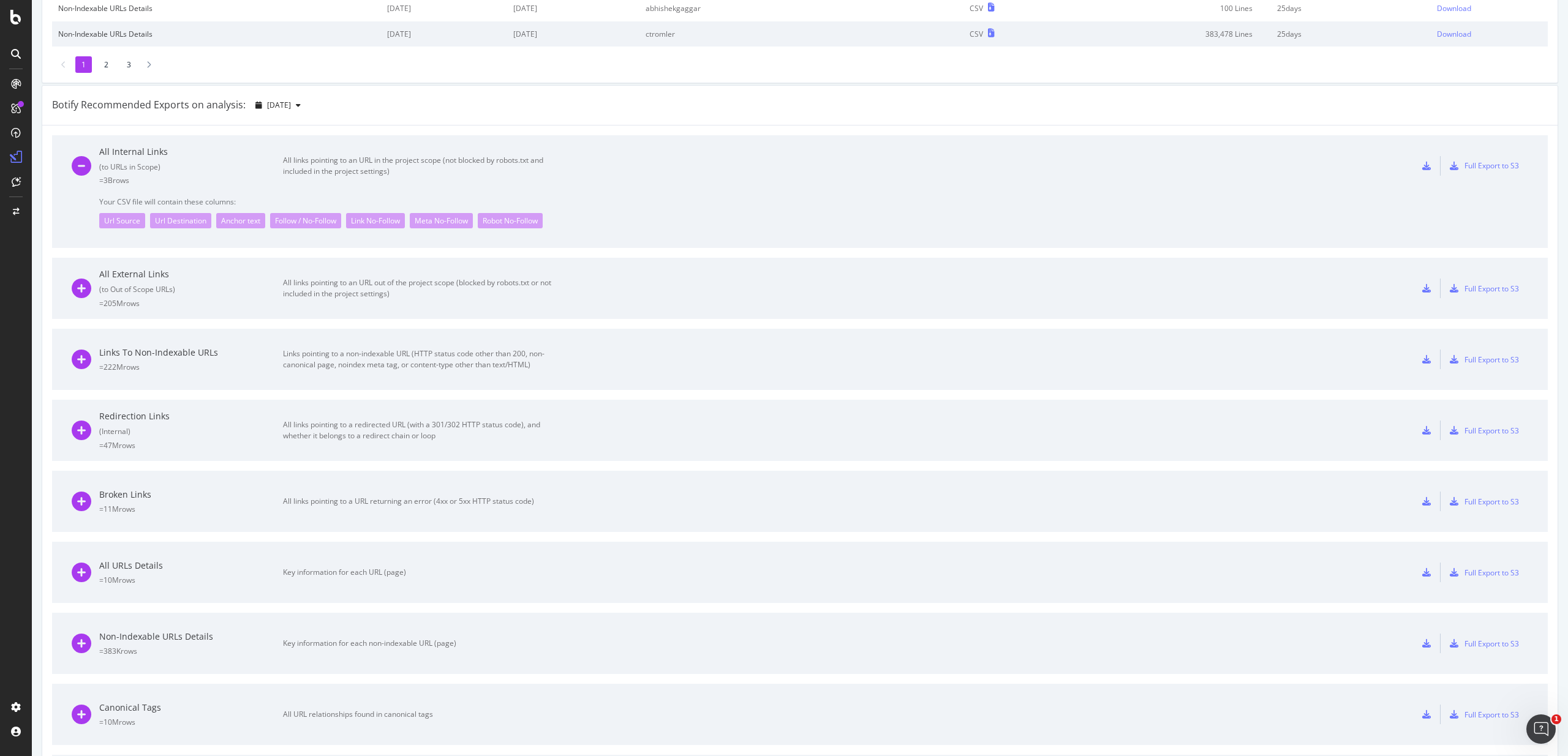
click at [1422, 166] on icon at bounding box center [1426, 166] width 8 height 8
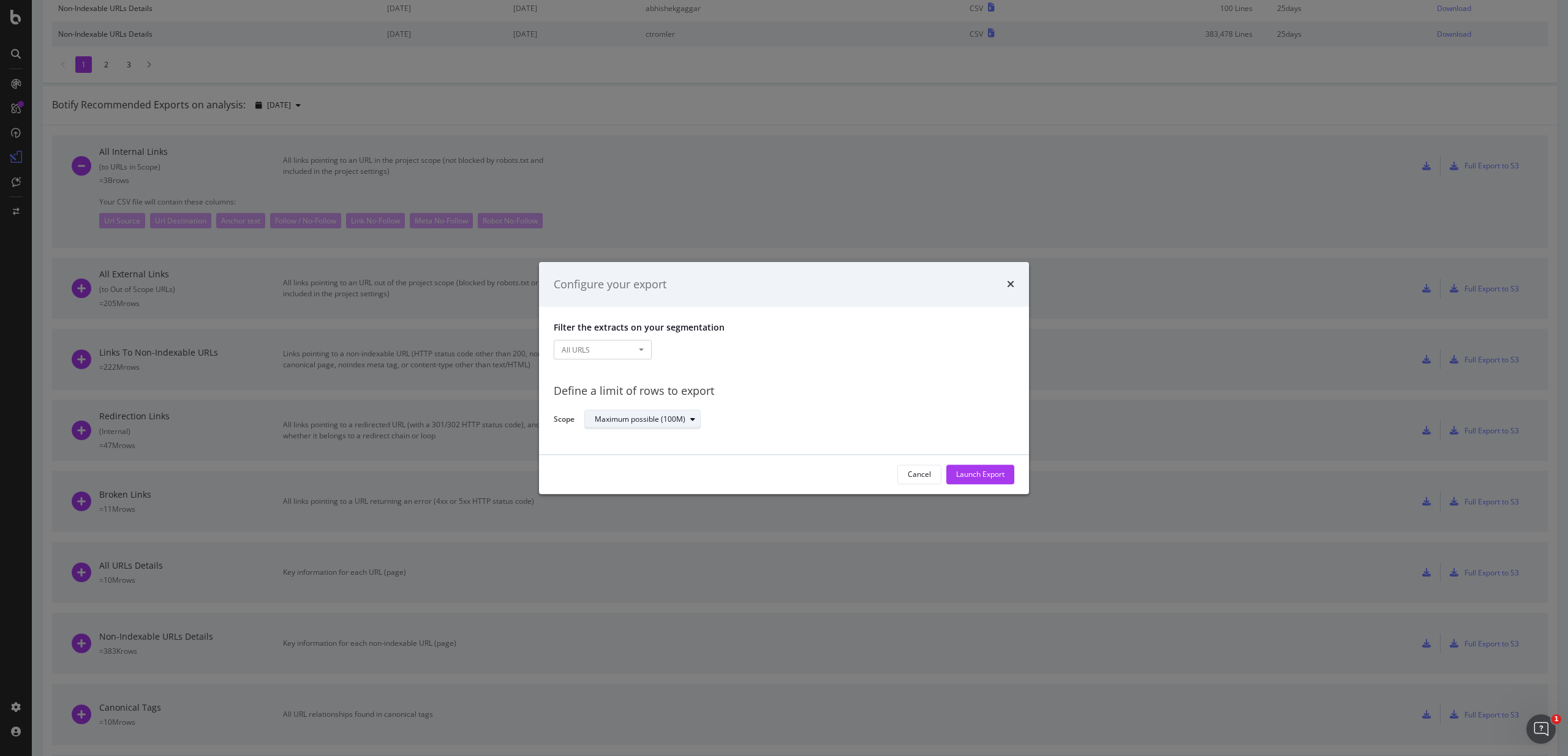
click at [645, 421] on div "Maximum possible (100M)" at bounding box center [640, 420] width 91 height 8
click at [629, 463] on div "Define a limit" at bounding box center [622, 461] width 46 height 10
